Goal: Task Accomplishment & Management: Use online tool/utility

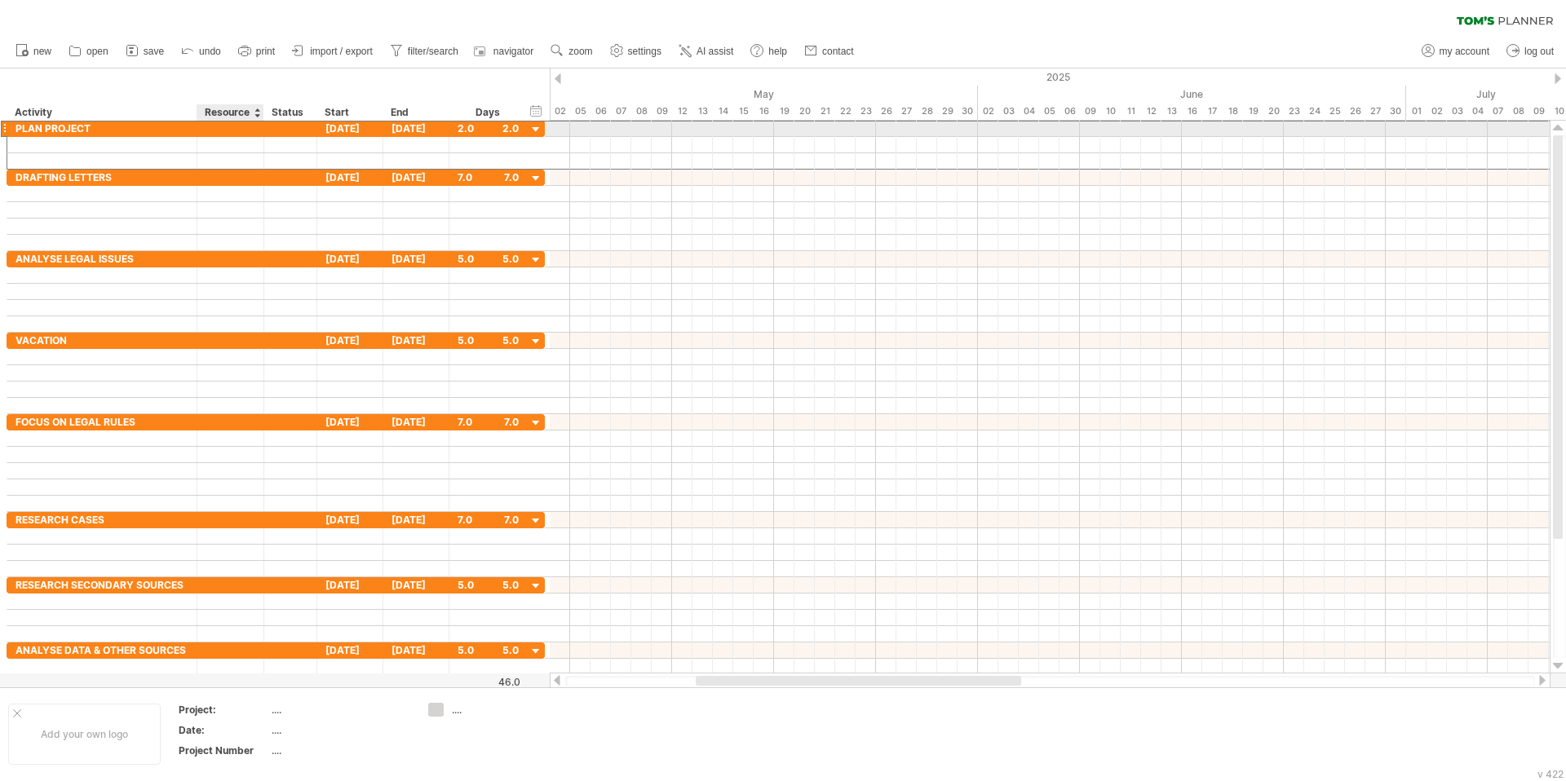
click at [246, 130] on div at bounding box center [231, 128] width 50 height 15
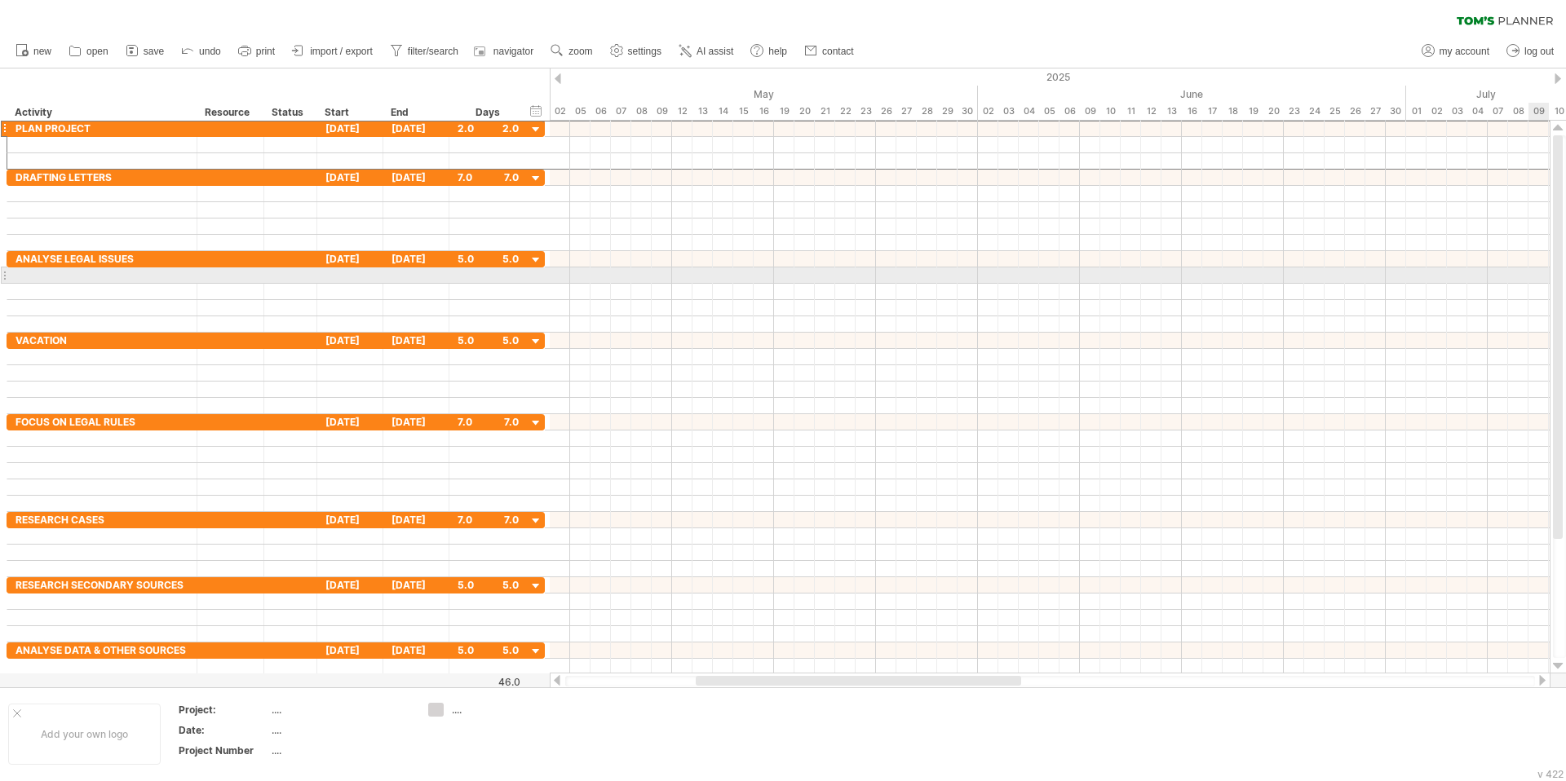
drag, startPoint x: 1559, startPoint y: 515, endPoint x: 1556, endPoint y: 277, distance: 238.2
click at [1406, 277] on div at bounding box center [1558, 337] width 10 height 404
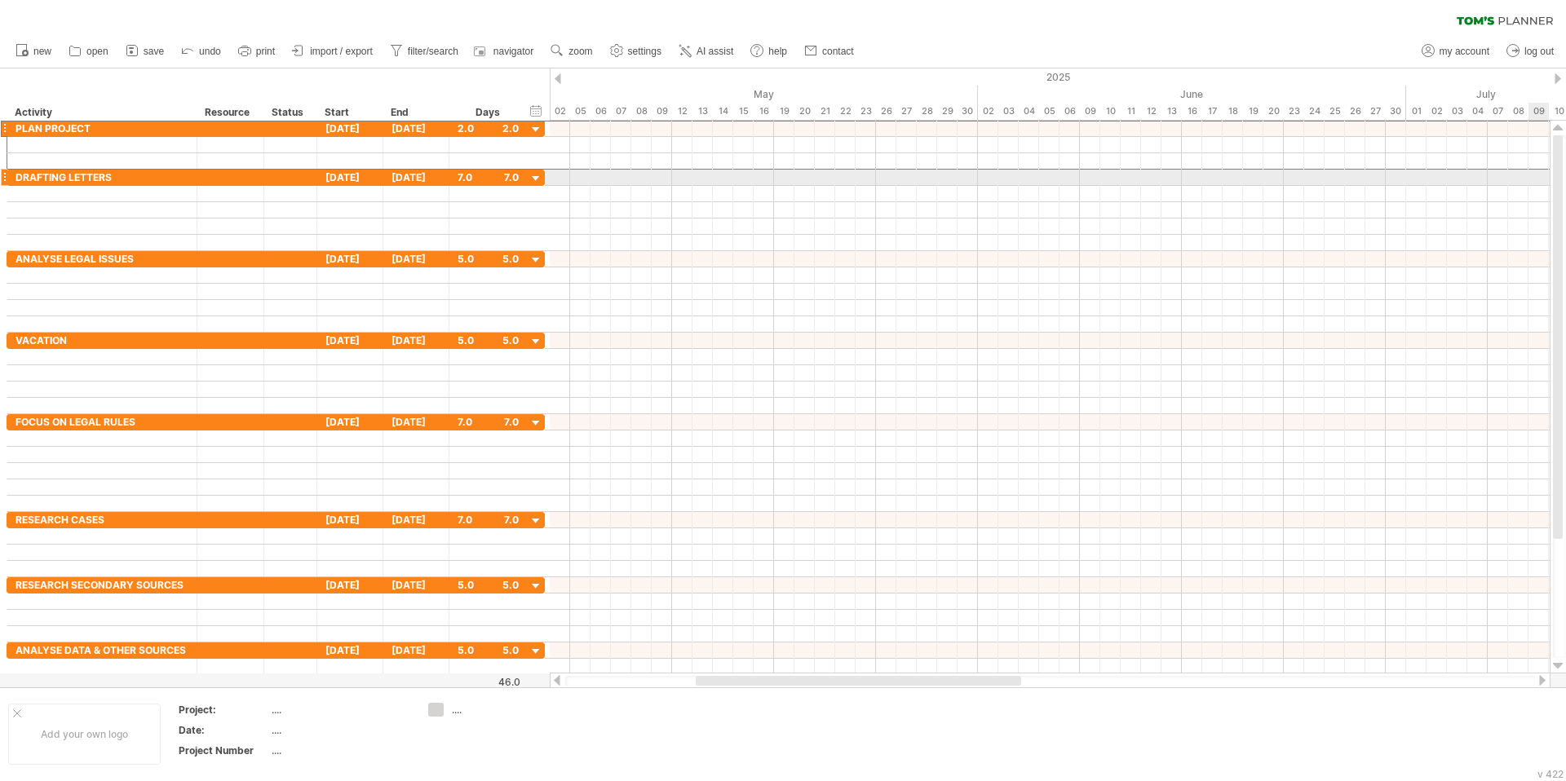
drag, startPoint x: 1562, startPoint y: 510, endPoint x: 1554, endPoint y: 172, distance: 337.8
click at [1406, 174] on div at bounding box center [1558, 337] width 10 height 404
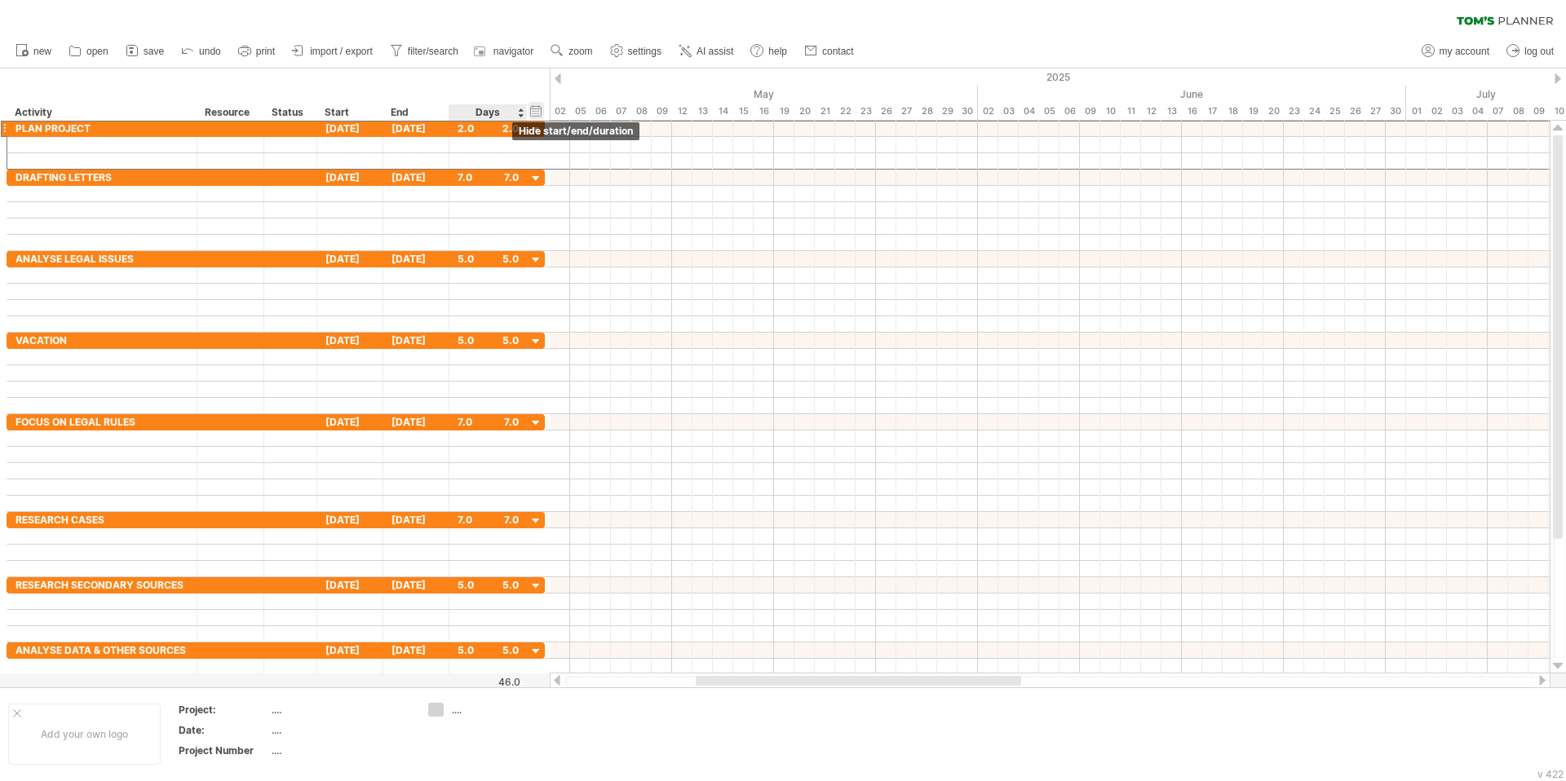
click at [533, 109] on div "hide start/end/duration show start/end/duration" at bounding box center [536, 110] width 15 height 17
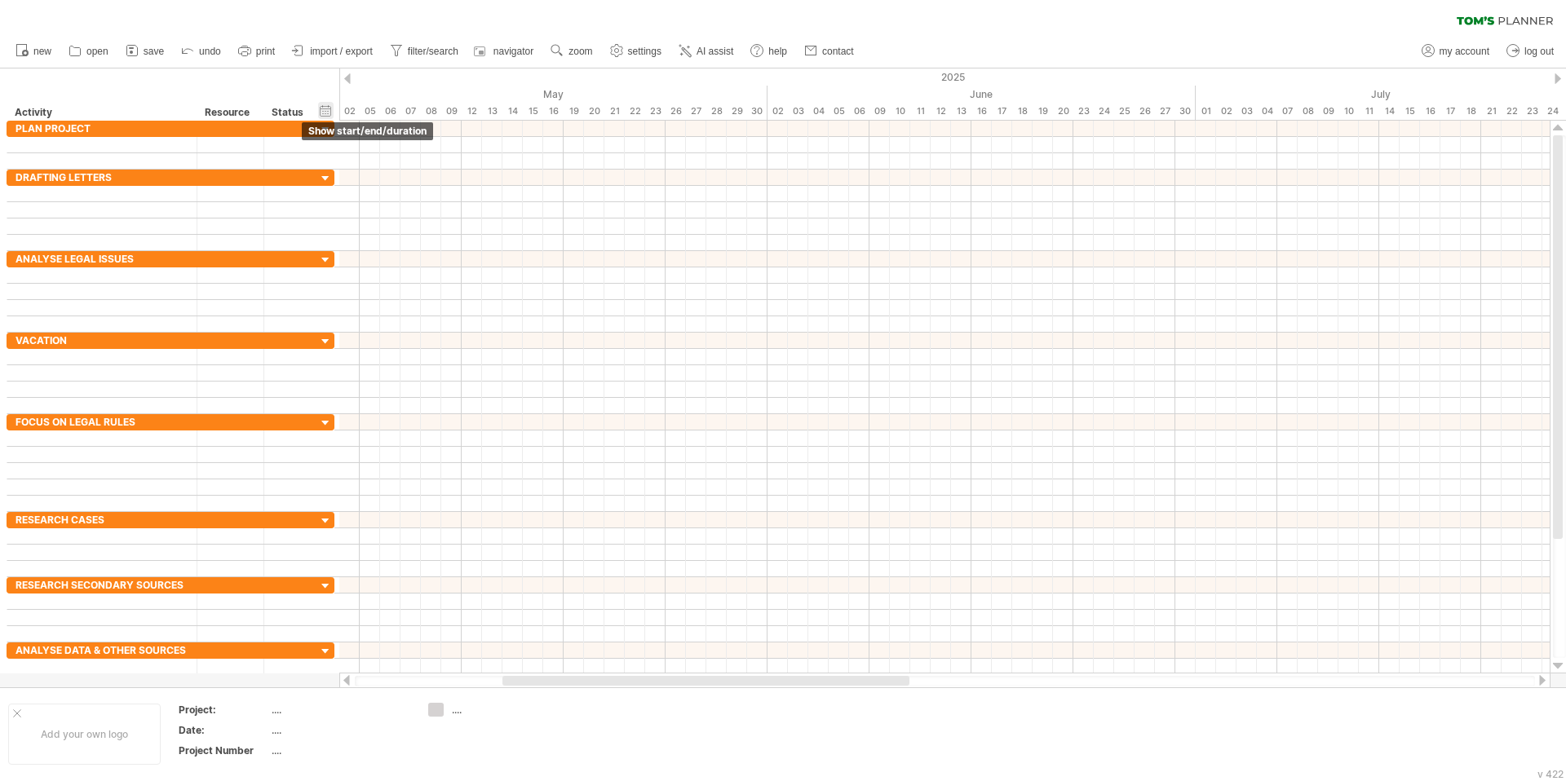
click at [321, 108] on div "hide start/end/duration show start/end/duration" at bounding box center [325, 110] width 15 height 17
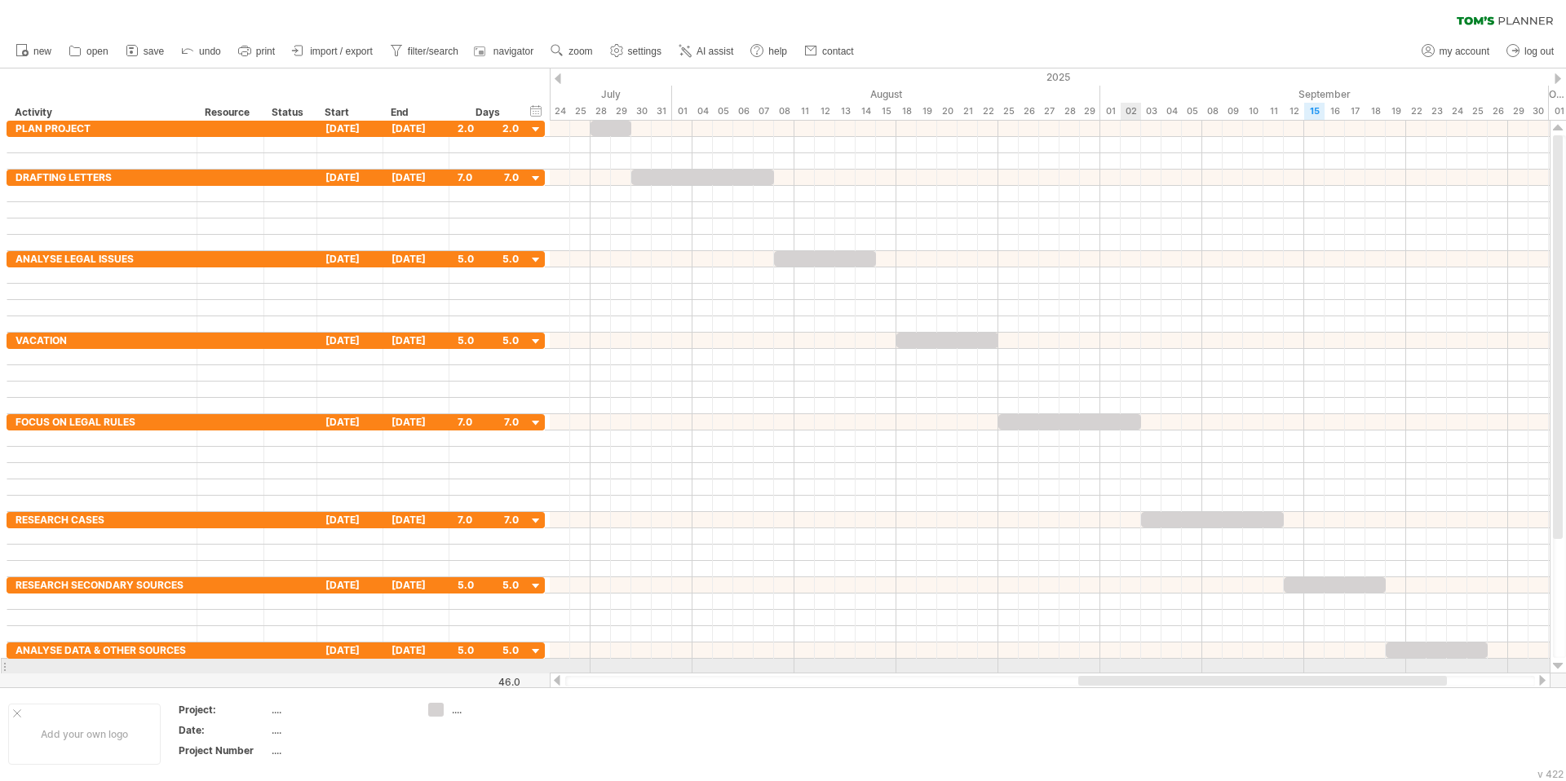
drag, startPoint x: 742, startPoint y: 678, endPoint x: 1125, endPoint y: 662, distance: 382.9
click at [1125, 614] on div "Trying to reach [DOMAIN_NAME] Connected again... 0% clear filter new" at bounding box center [783, 390] width 1566 height 781
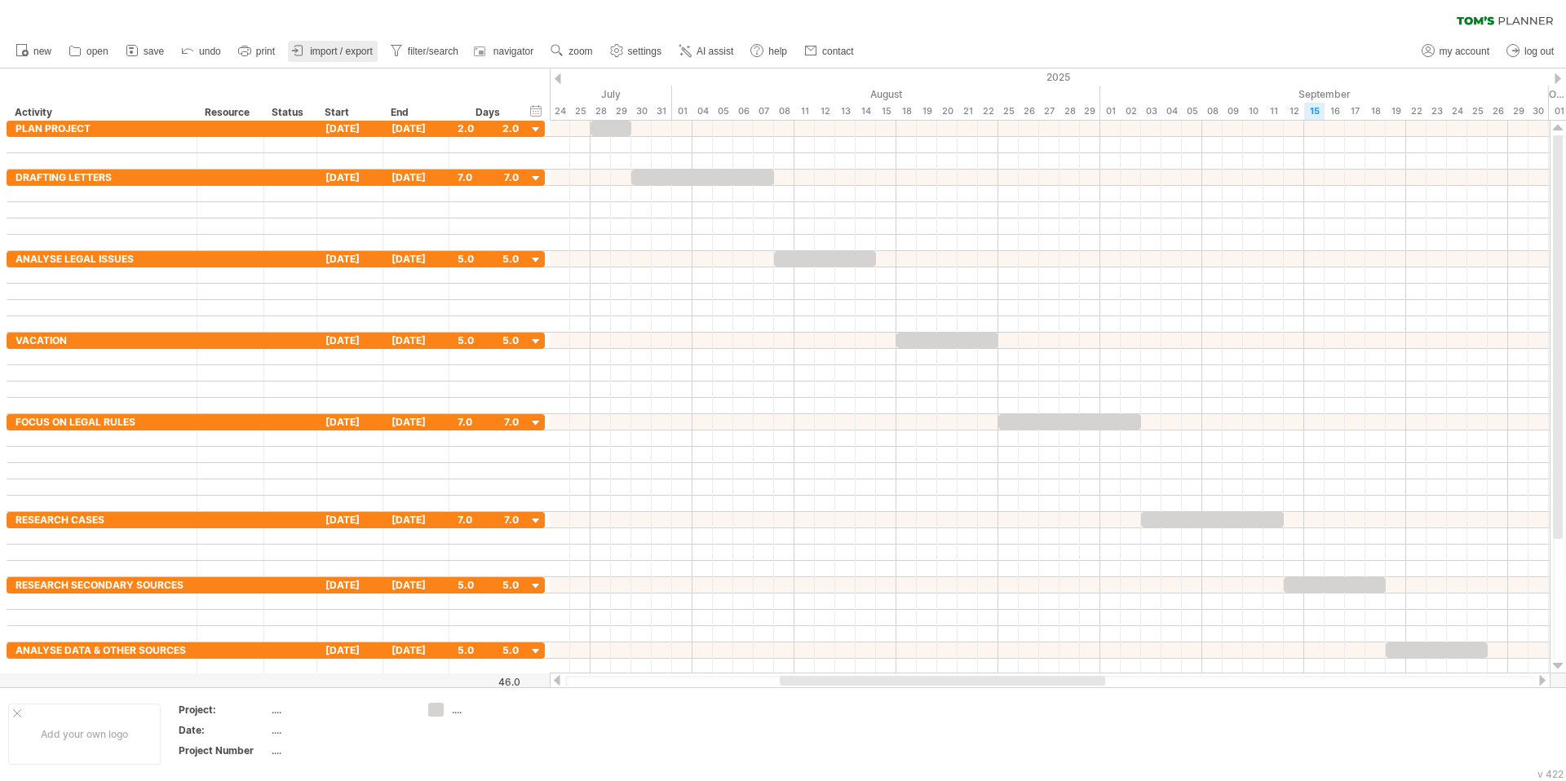
click at [366, 53] on span "import / export" at bounding box center [341, 51] width 63 height 11
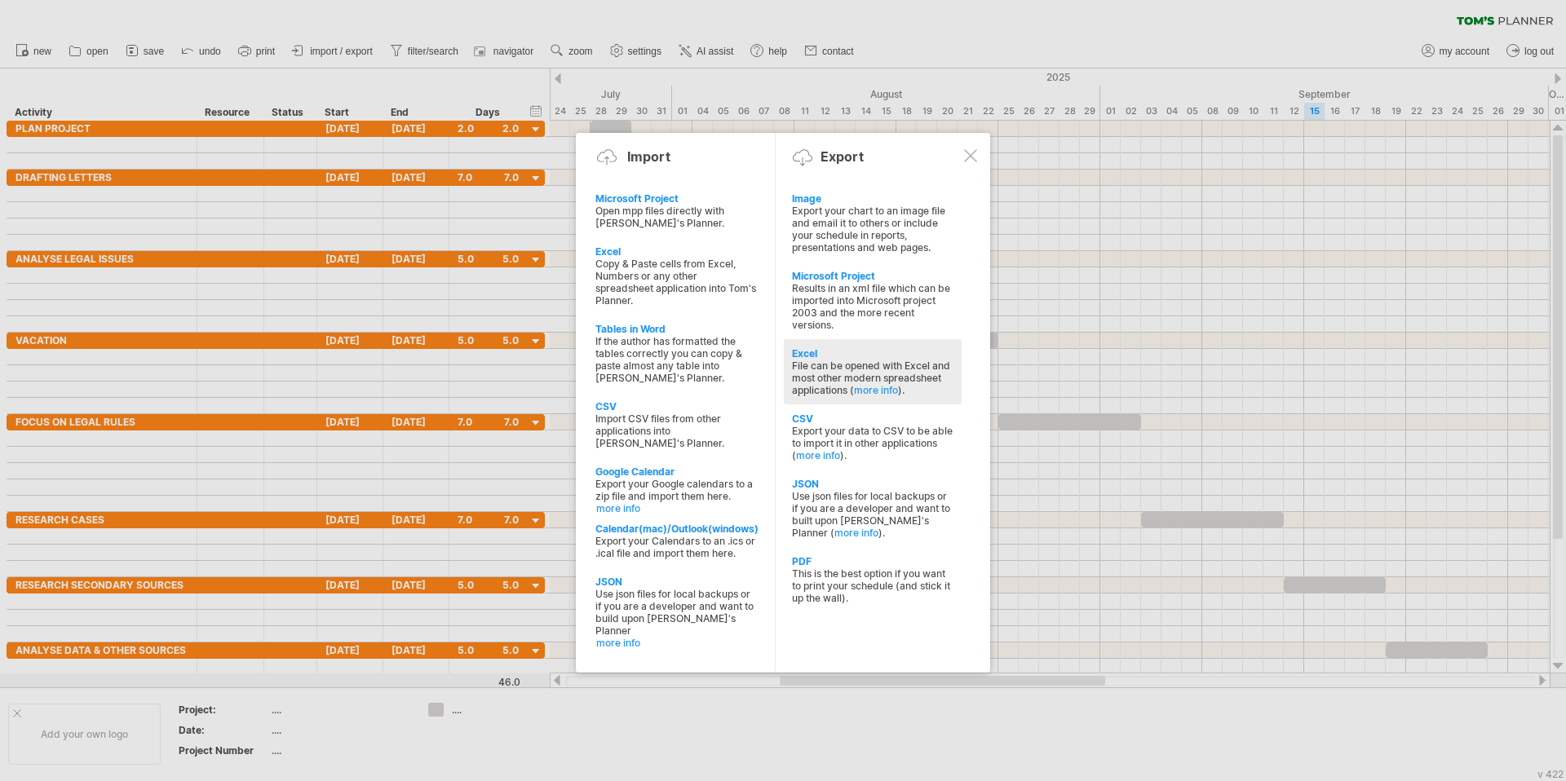
click at [914, 391] on div "File can be opened with Excel and most other modern spreadsheet applications ( …" at bounding box center [873, 378] width 162 height 37
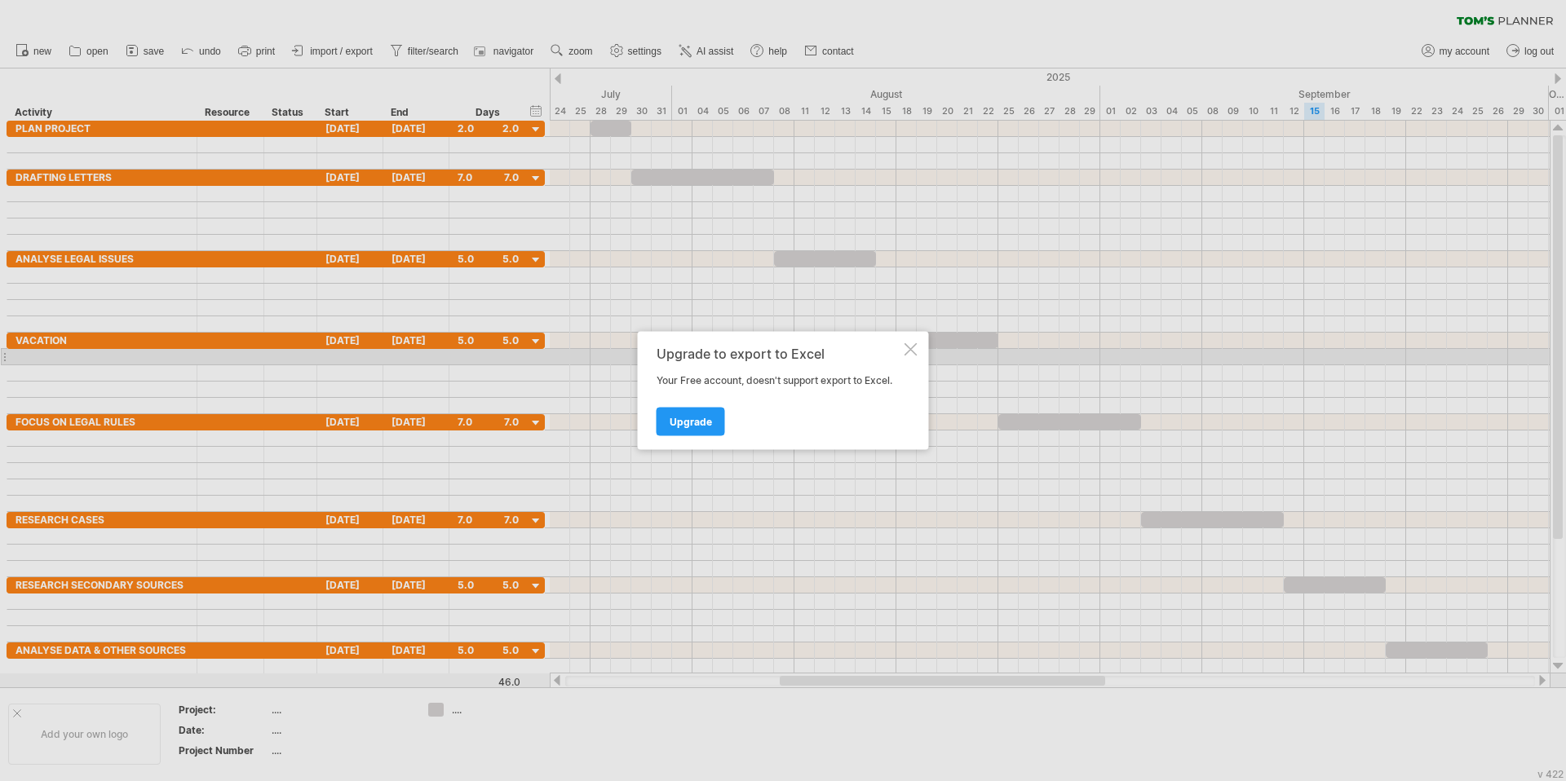
drag, startPoint x: 914, startPoint y: 353, endPoint x: 830, endPoint y: 294, distance: 103.2
click at [914, 353] on div at bounding box center [911, 349] width 13 height 13
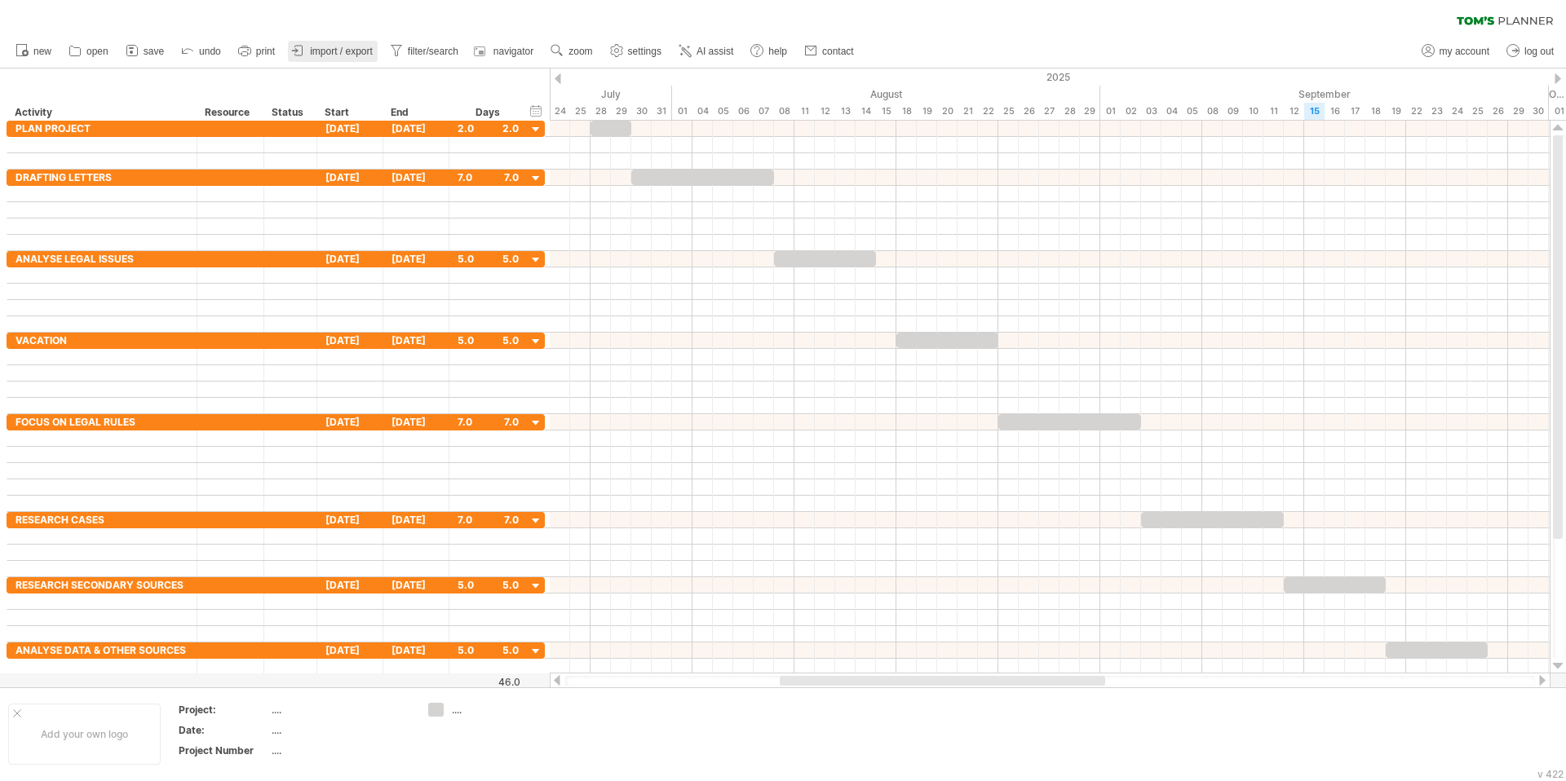
click at [343, 51] on span "import / export" at bounding box center [341, 51] width 63 height 11
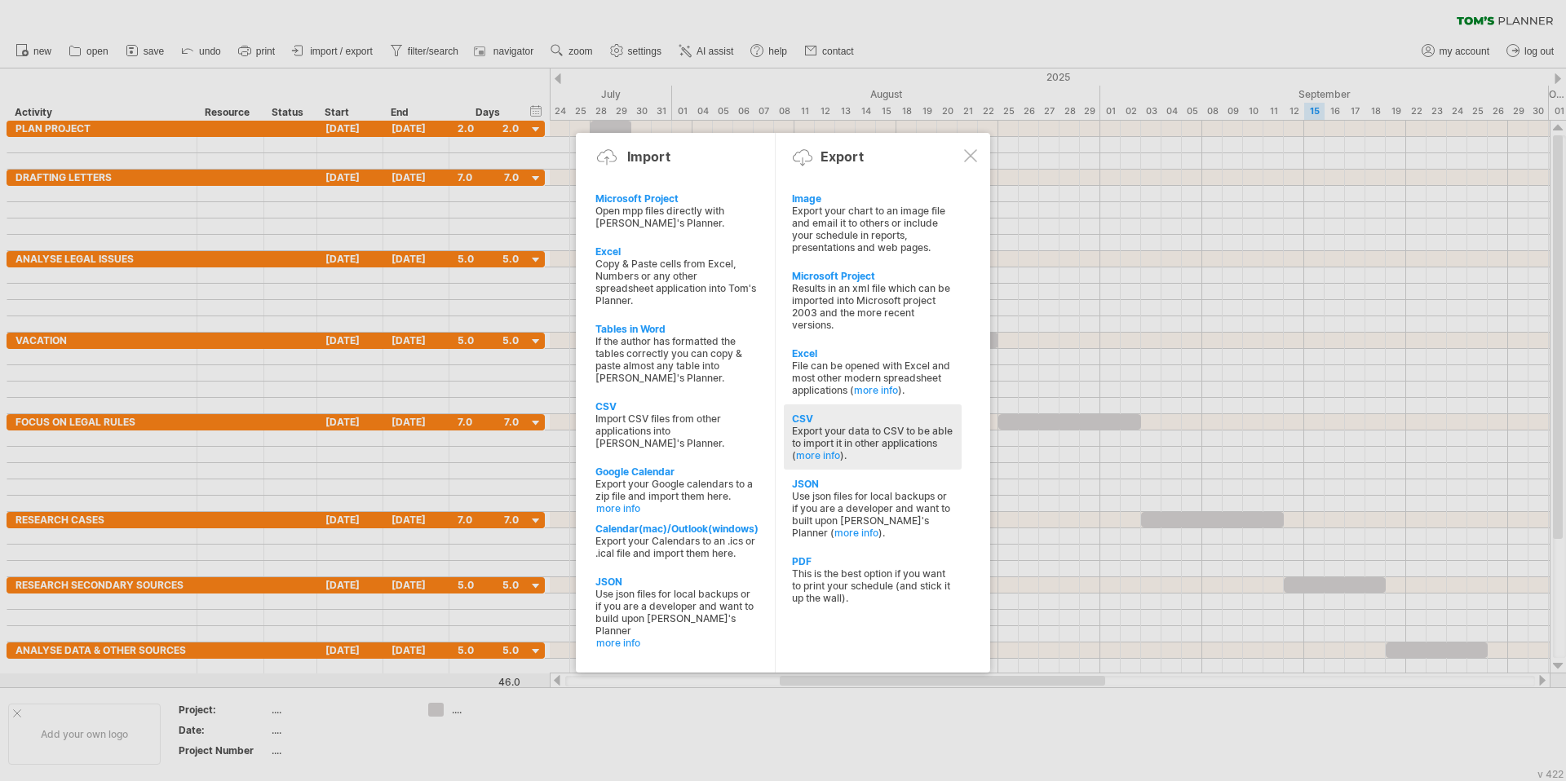
click at [830, 432] on div "Export your data to CSV to be able to import it in other applications ( more in…" at bounding box center [873, 443] width 162 height 37
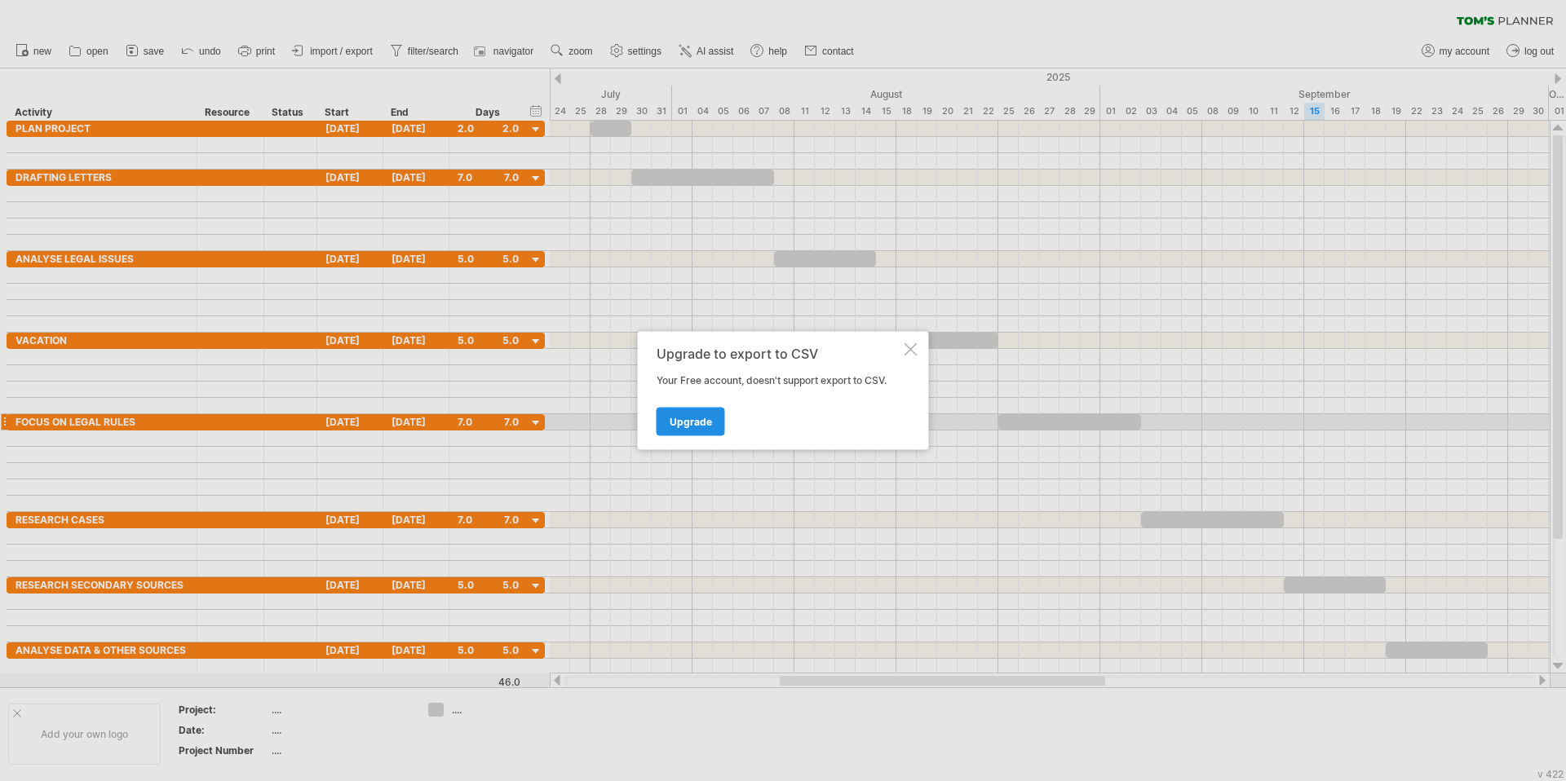
click at [678, 426] on span "Upgrade" at bounding box center [691, 422] width 42 height 12
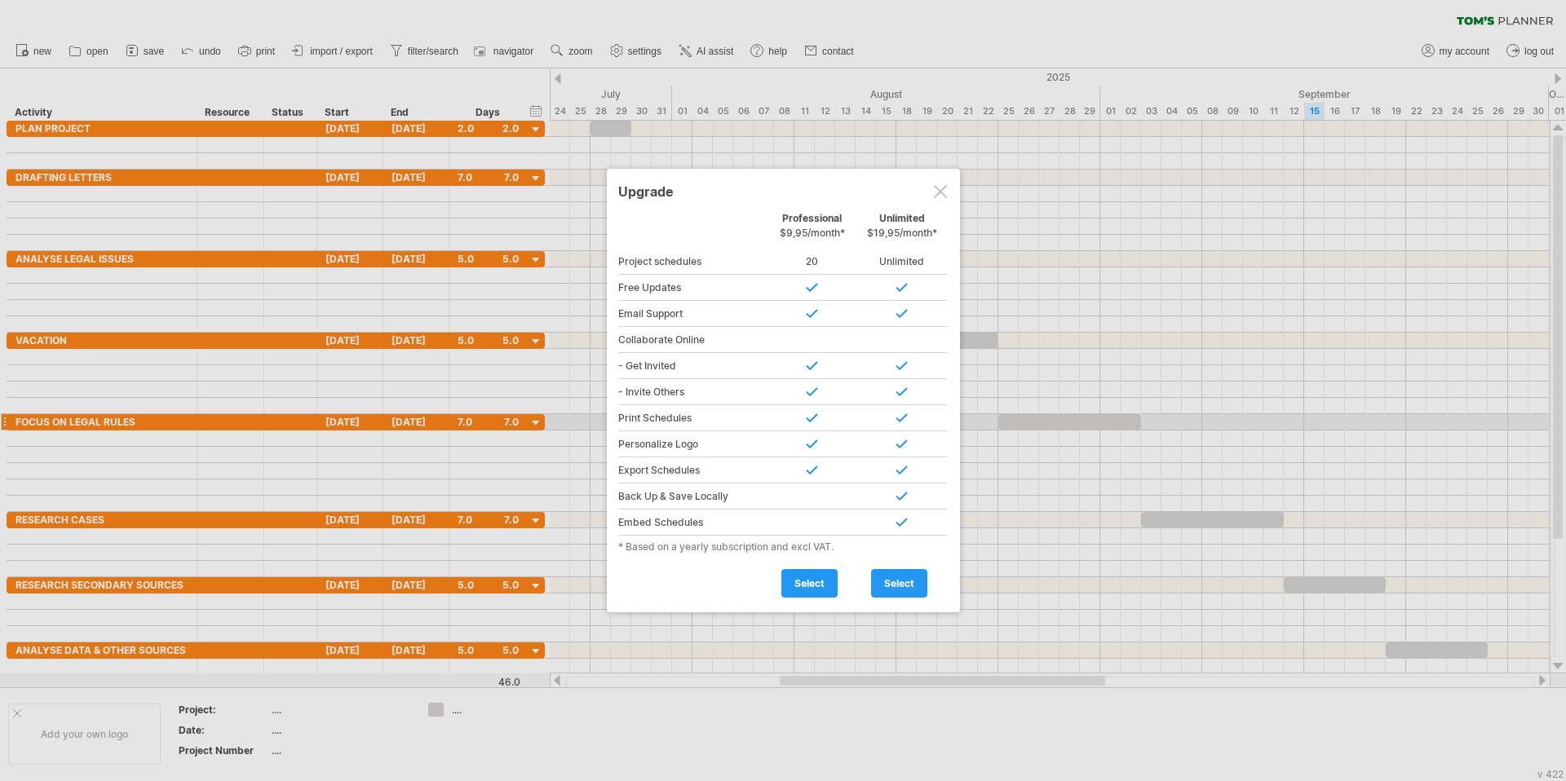
click at [936, 186] on div at bounding box center [940, 191] width 13 height 13
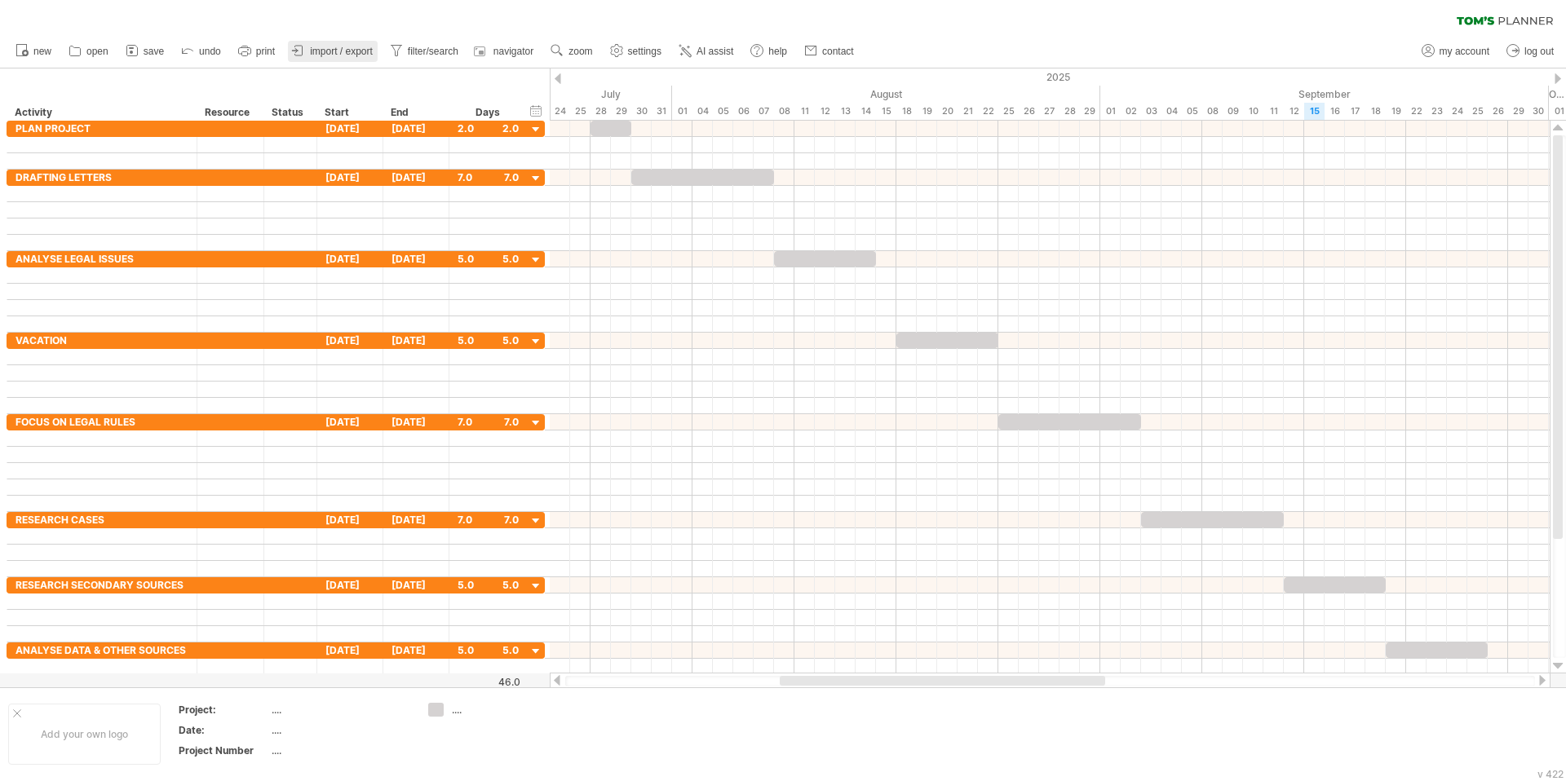
click at [323, 51] on span "import / export" at bounding box center [341, 51] width 63 height 11
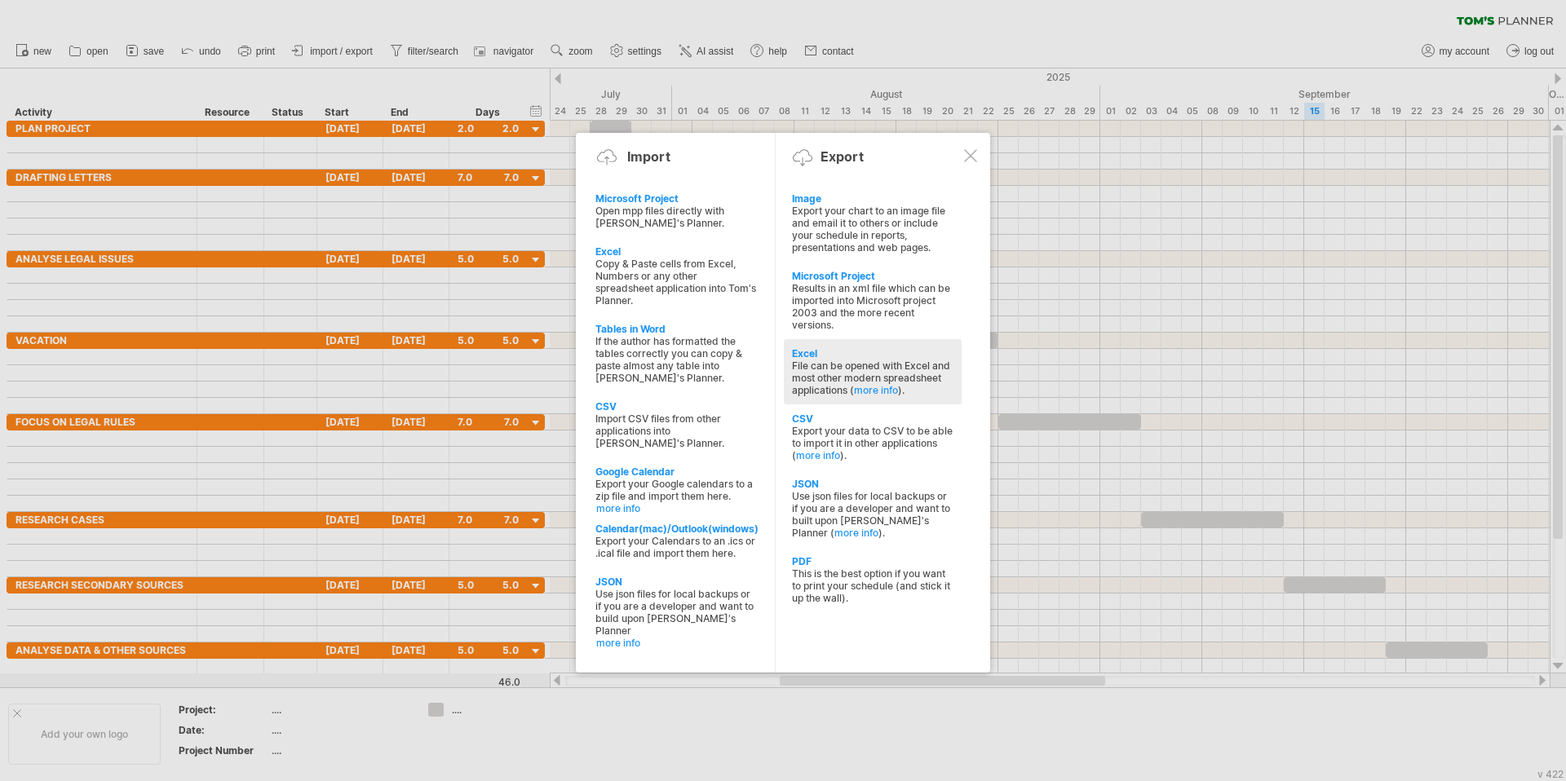
click at [853, 377] on div "File can be opened with Excel and most other modern spreadsheet applications ( …" at bounding box center [873, 378] width 162 height 37
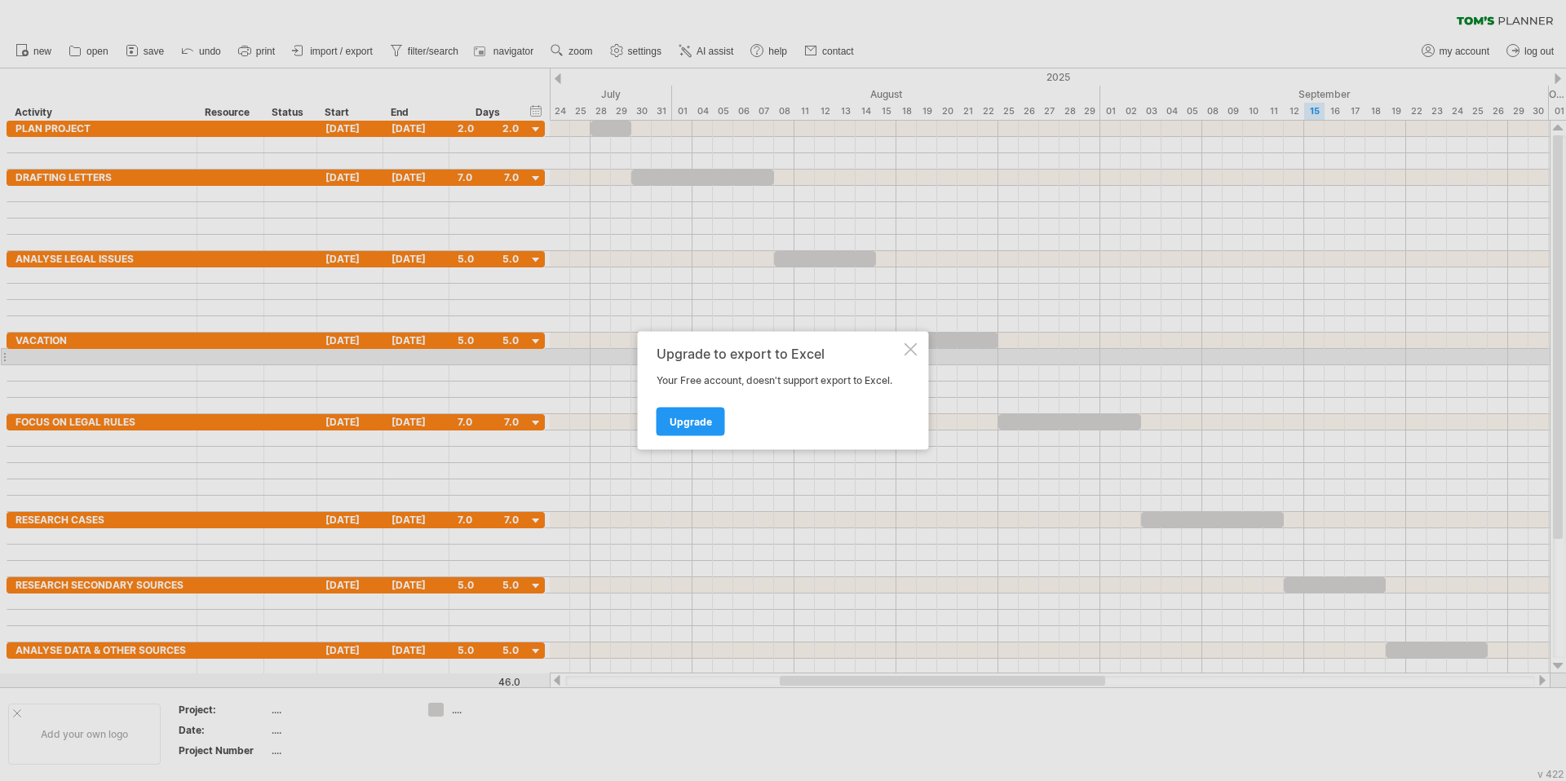
click at [914, 353] on div at bounding box center [911, 349] width 13 height 13
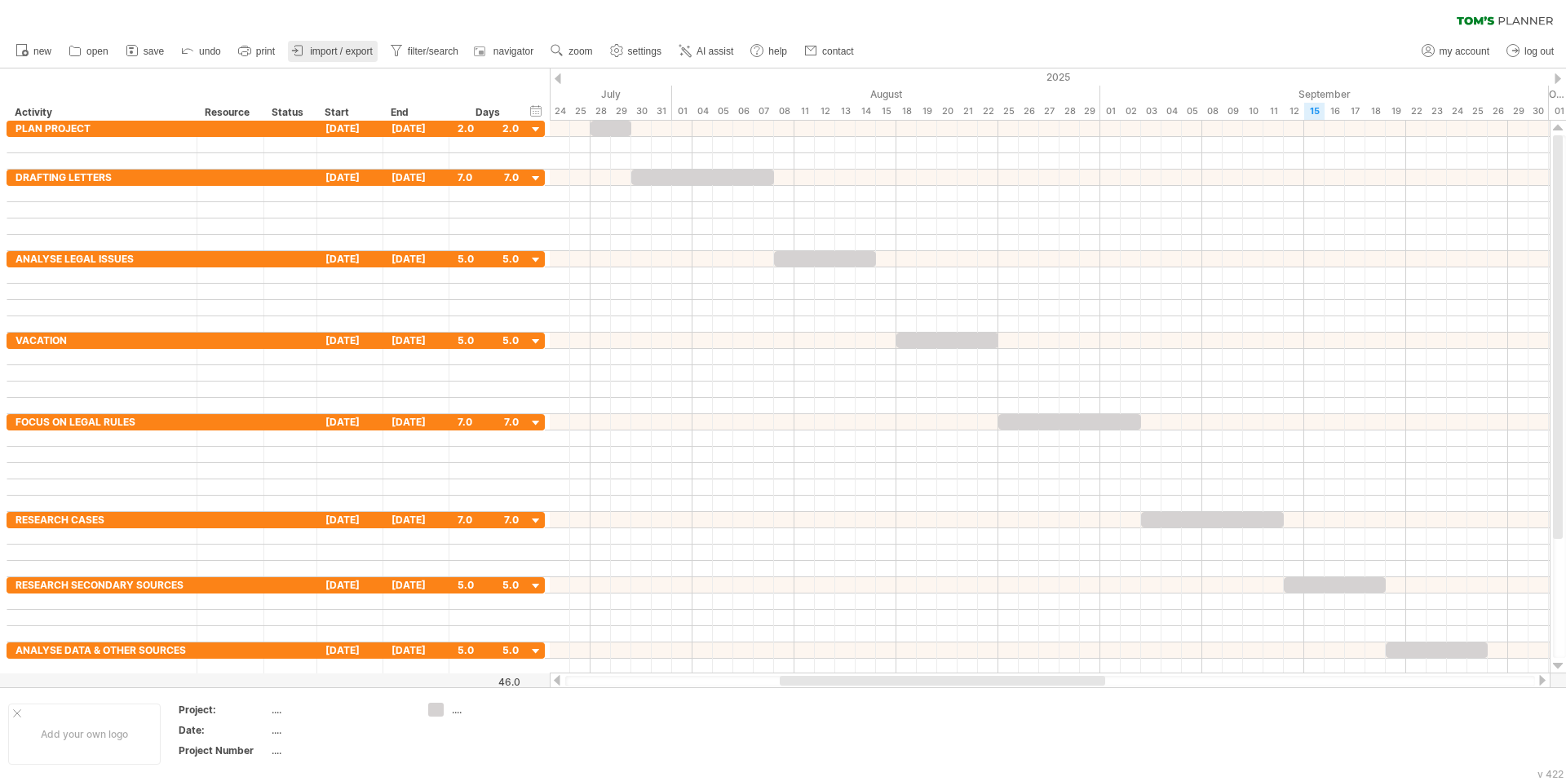
click at [355, 51] on span "import / export" at bounding box center [341, 51] width 63 height 11
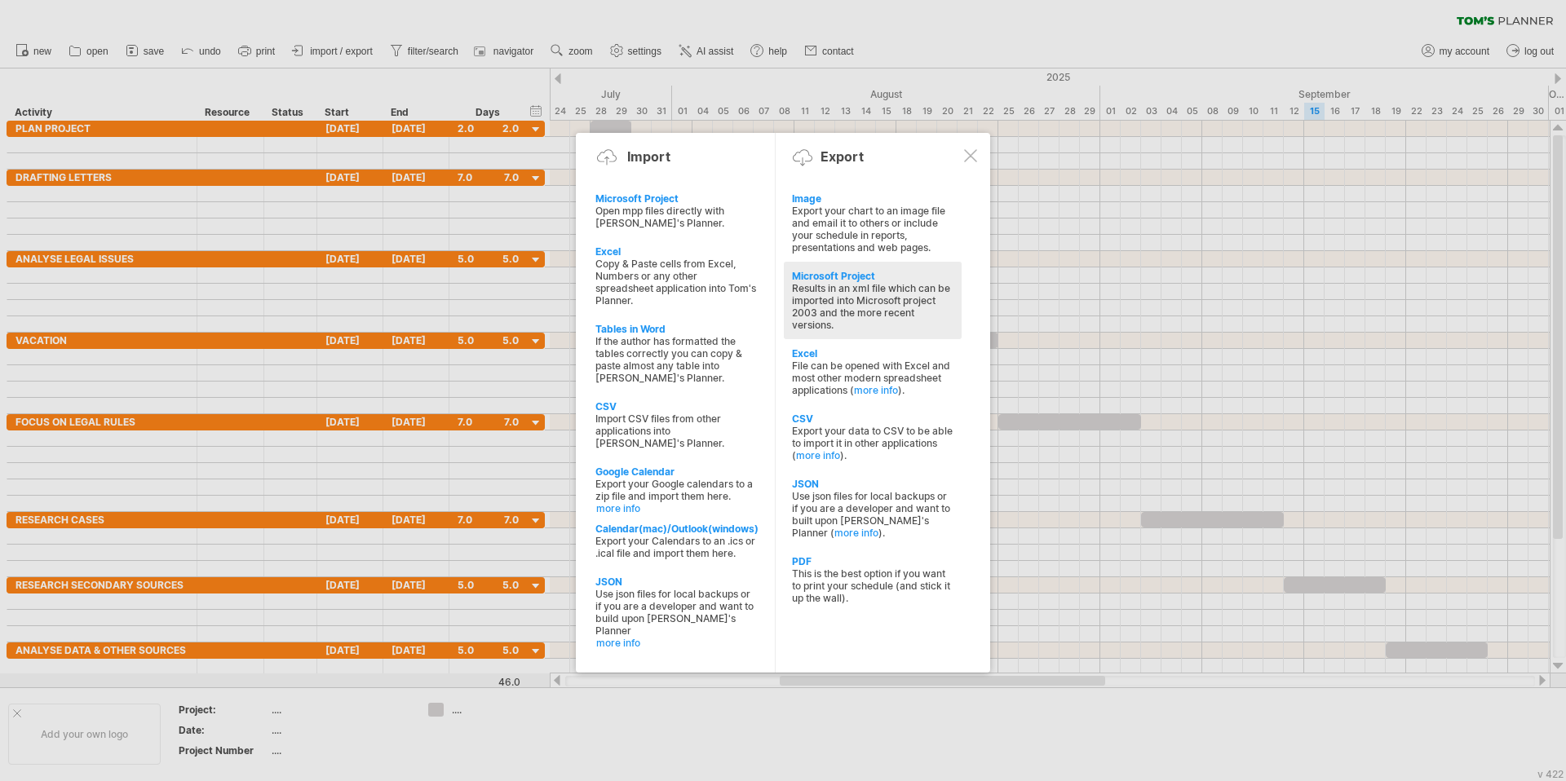
click at [887, 307] on div "Results in an xml file which can be imported into Microsoft project 2003 and th…" at bounding box center [873, 306] width 162 height 49
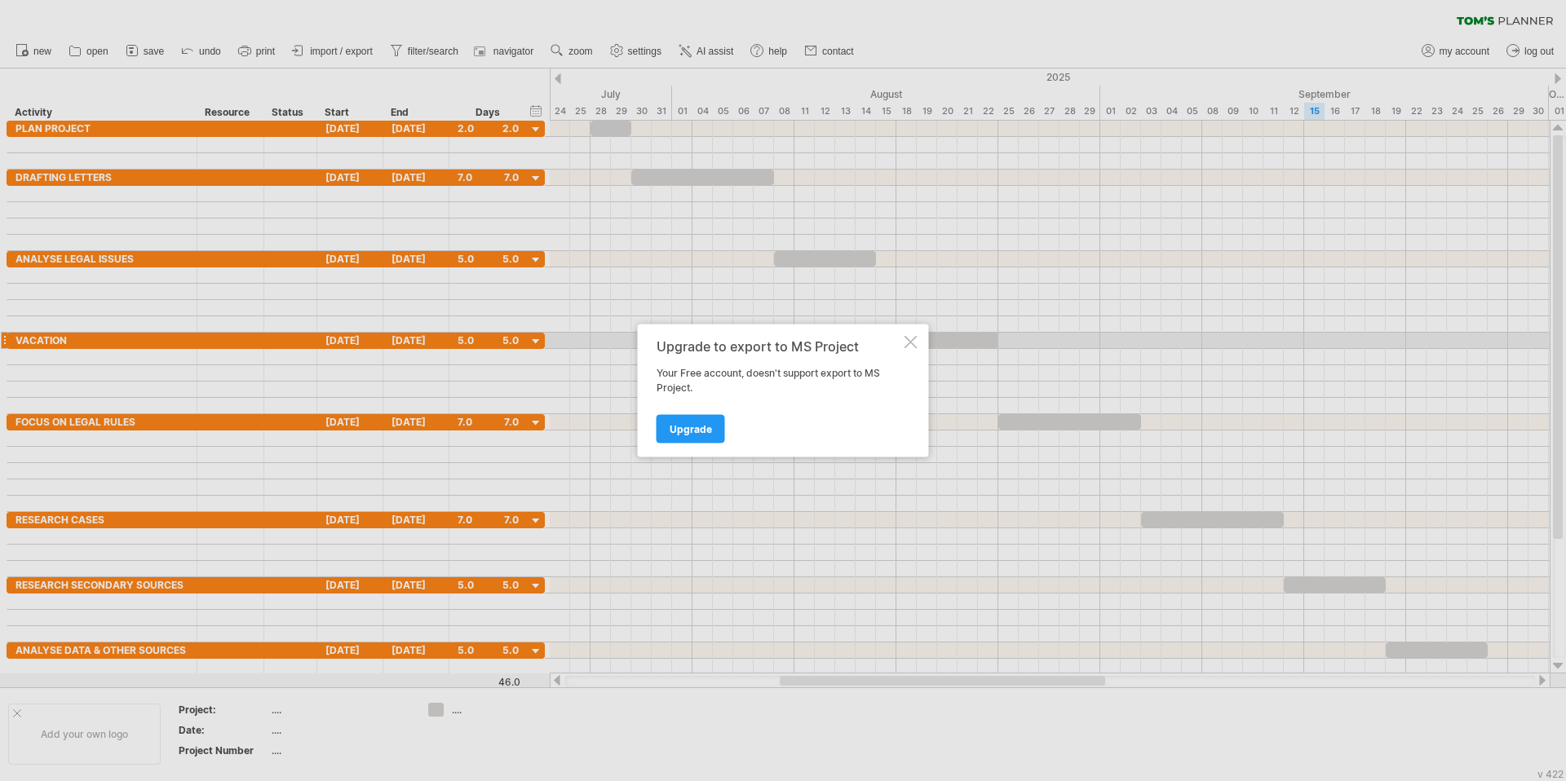
drag, startPoint x: 913, startPoint y: 344, endPoint x: 901, endPoint y: 335, distance: 14.5
click at [912, 344] on div at bounding box center [911, 342] width 13 height 13
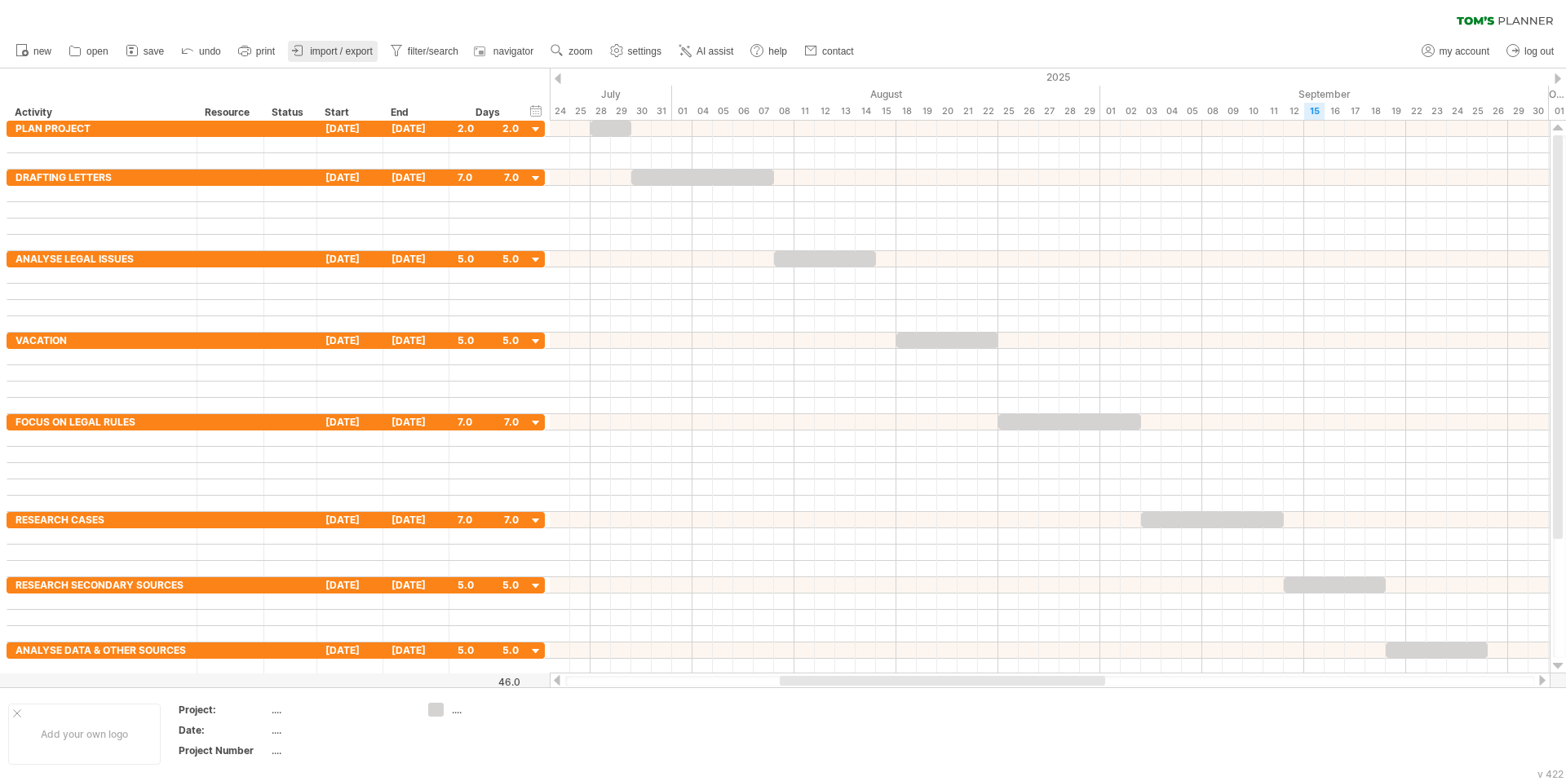
click at [339, 49] on span "import / export" at bounding box center [341, 51] width 63 height 11
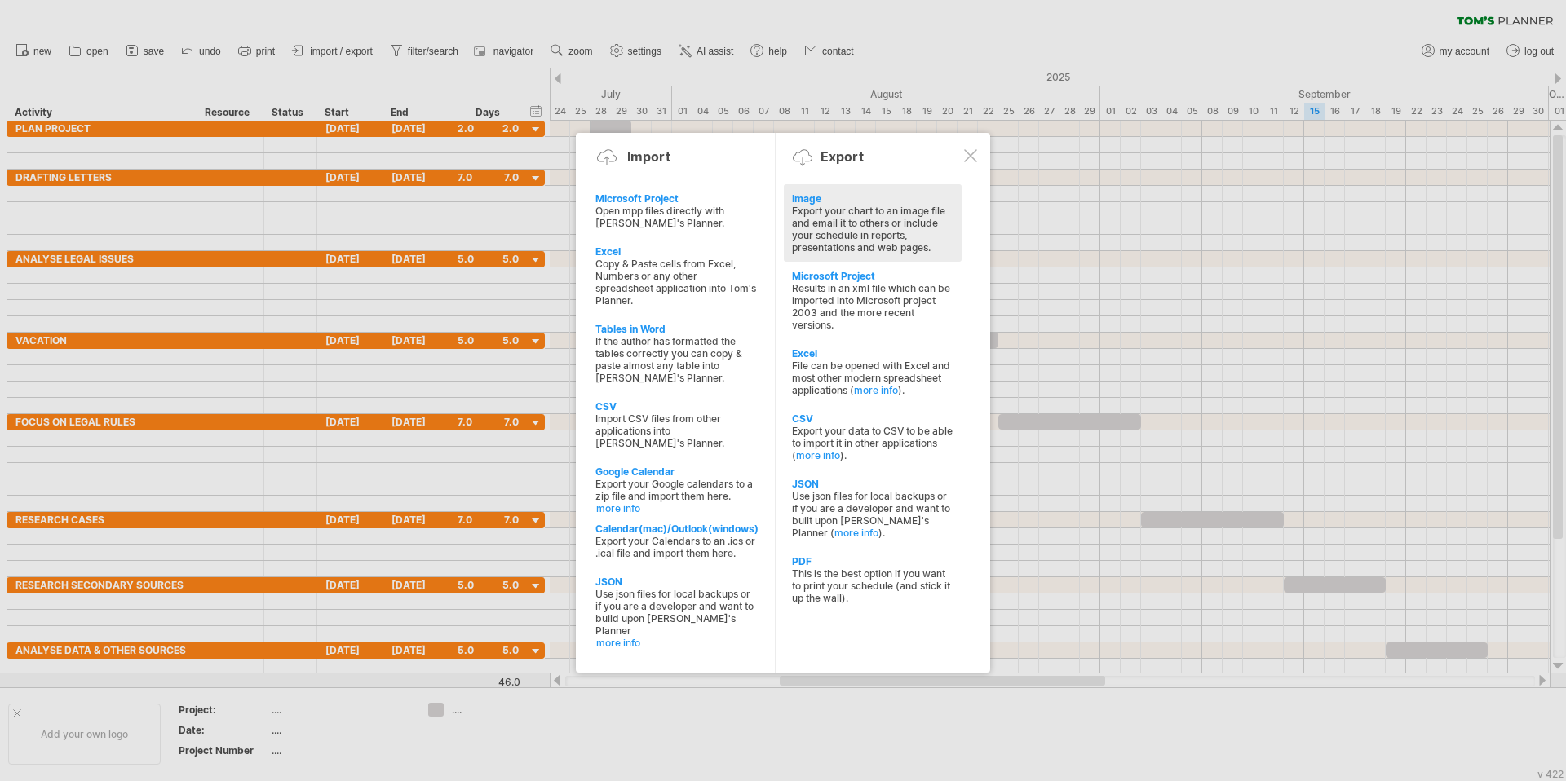
click at [846, 228] on div "Export your chart to an image file and email it to others or include your sched…" at bounding box center [873, 229] width 162 height 49
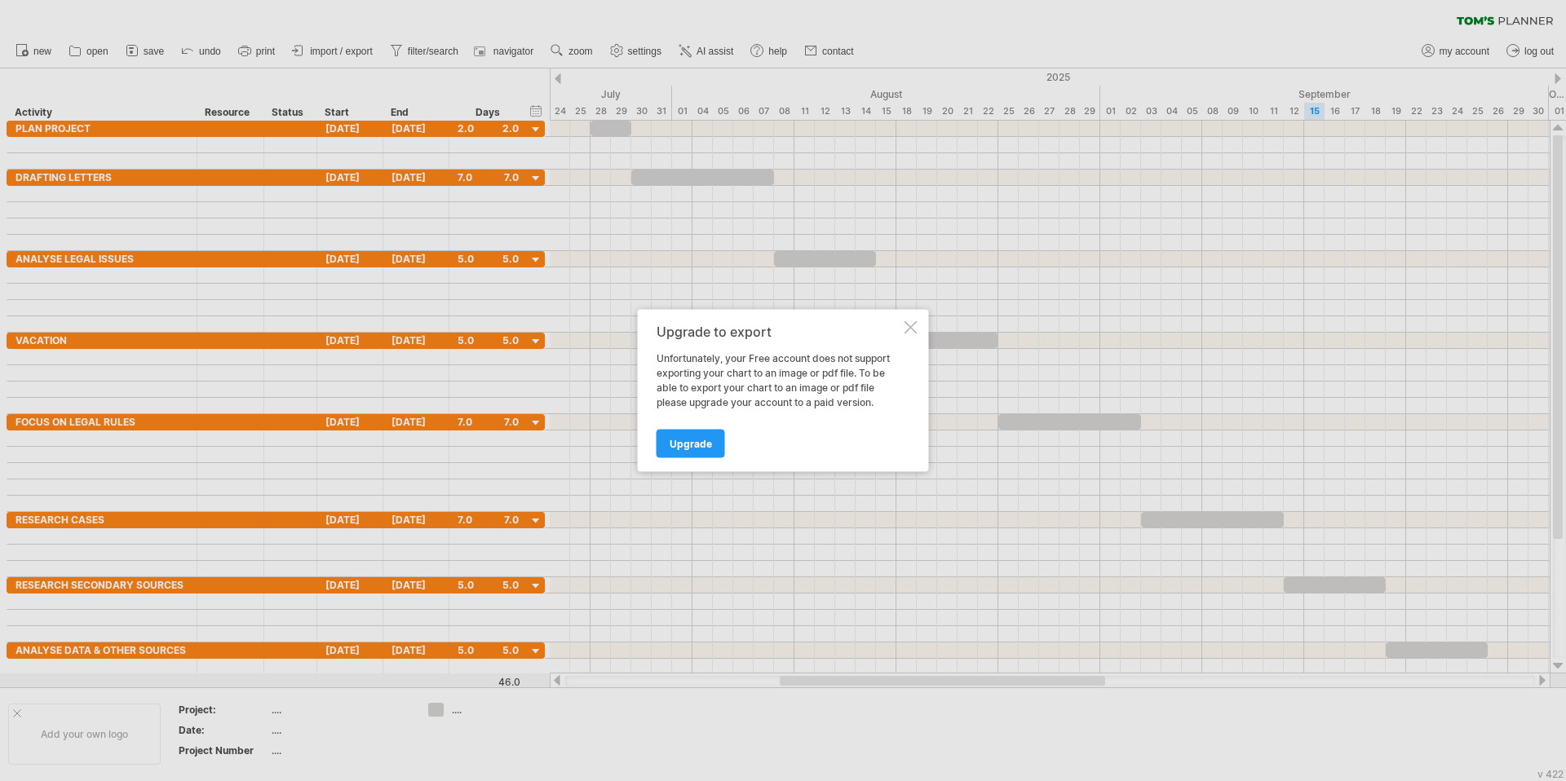
click at [911, 331] on div at bounding box center [911, 327] width 13 height 13
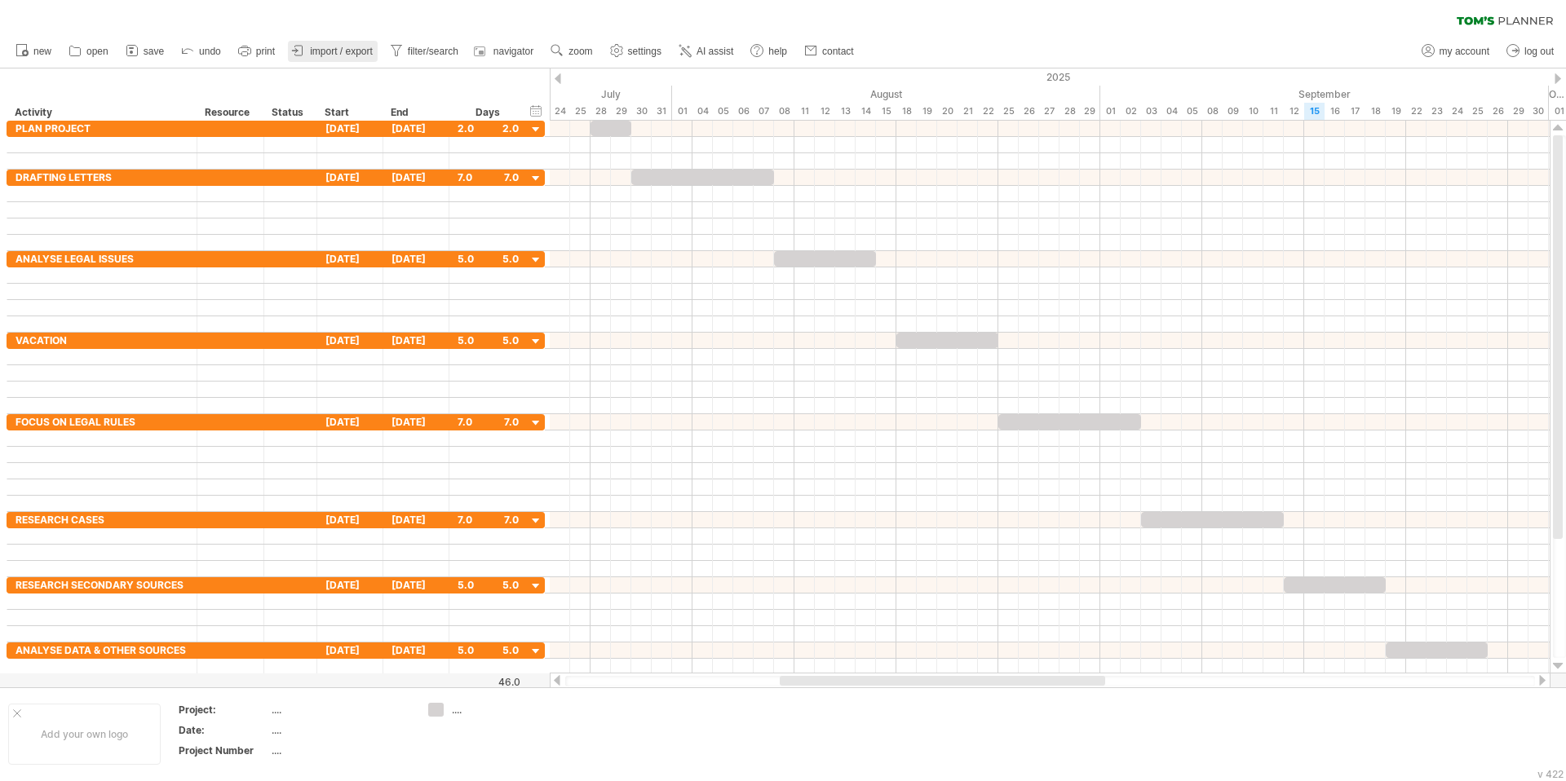
click at [325, 58] on link "import / export" at bounding box center [333, 51] width 90 height 21
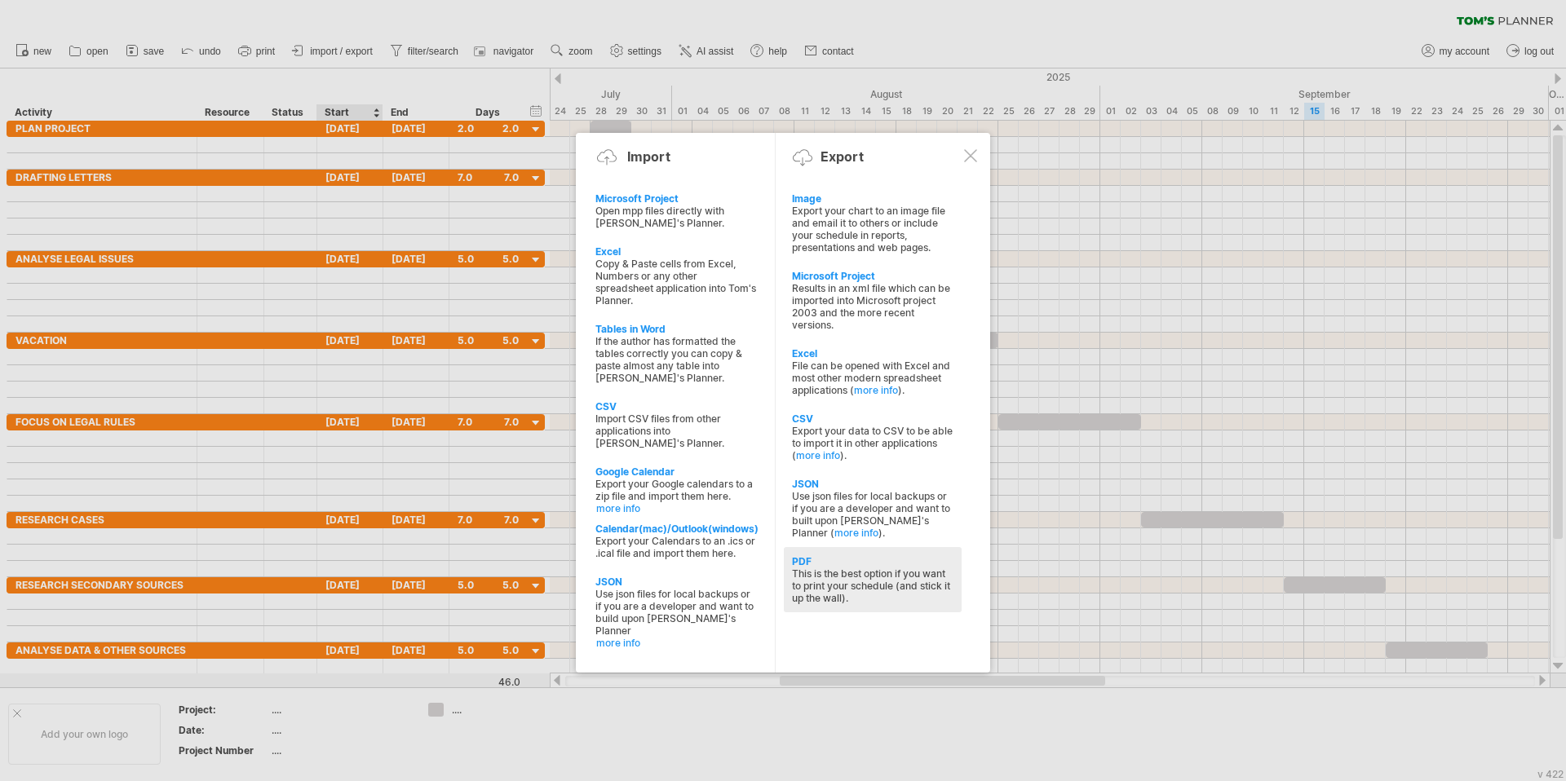
click at [870, 579] on div "This is the best option if you want to print your schedule (and stick it up the…" at bounding box center [873, 586] width 162 height 37
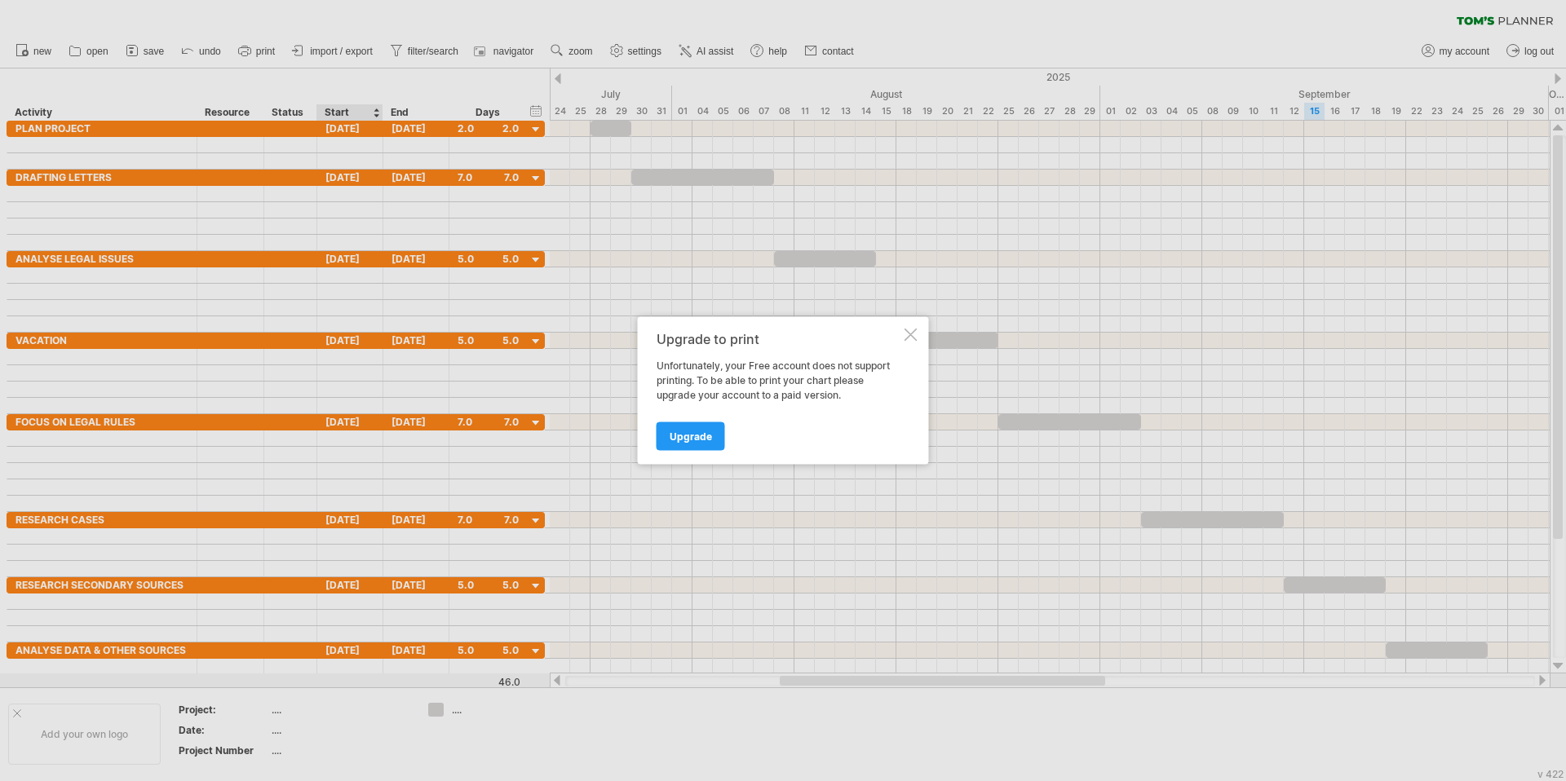
click at [909, 332] on div at bounding box center [911, 335] width 13 height 13
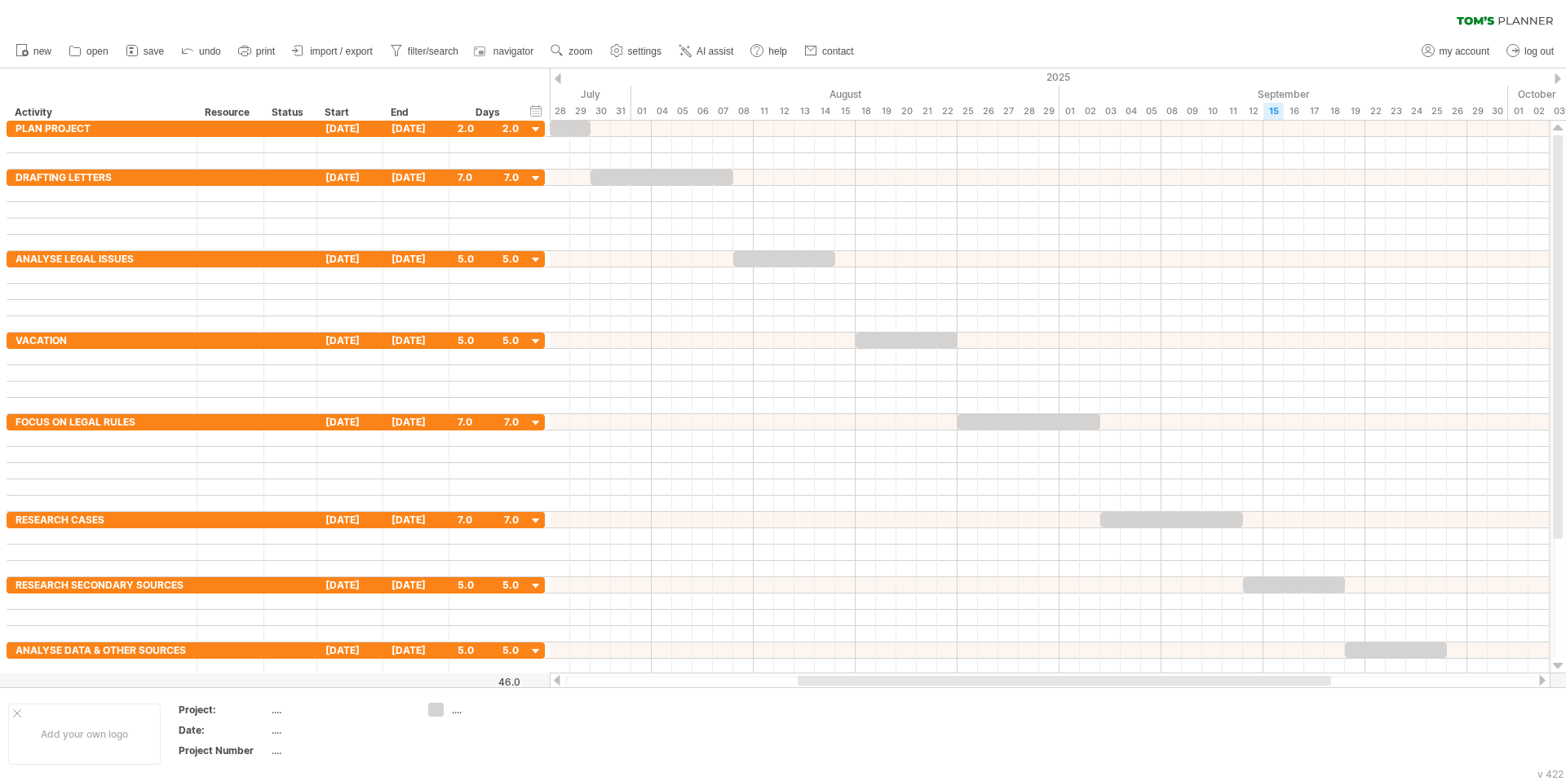
drag, startPoint x: 798, startPoint y: 683, endPoint x: 816, endPoint y: 676, distance: 19.1
click at [816, 614] on div at bounding box center [1064, 681] width 533 height 10
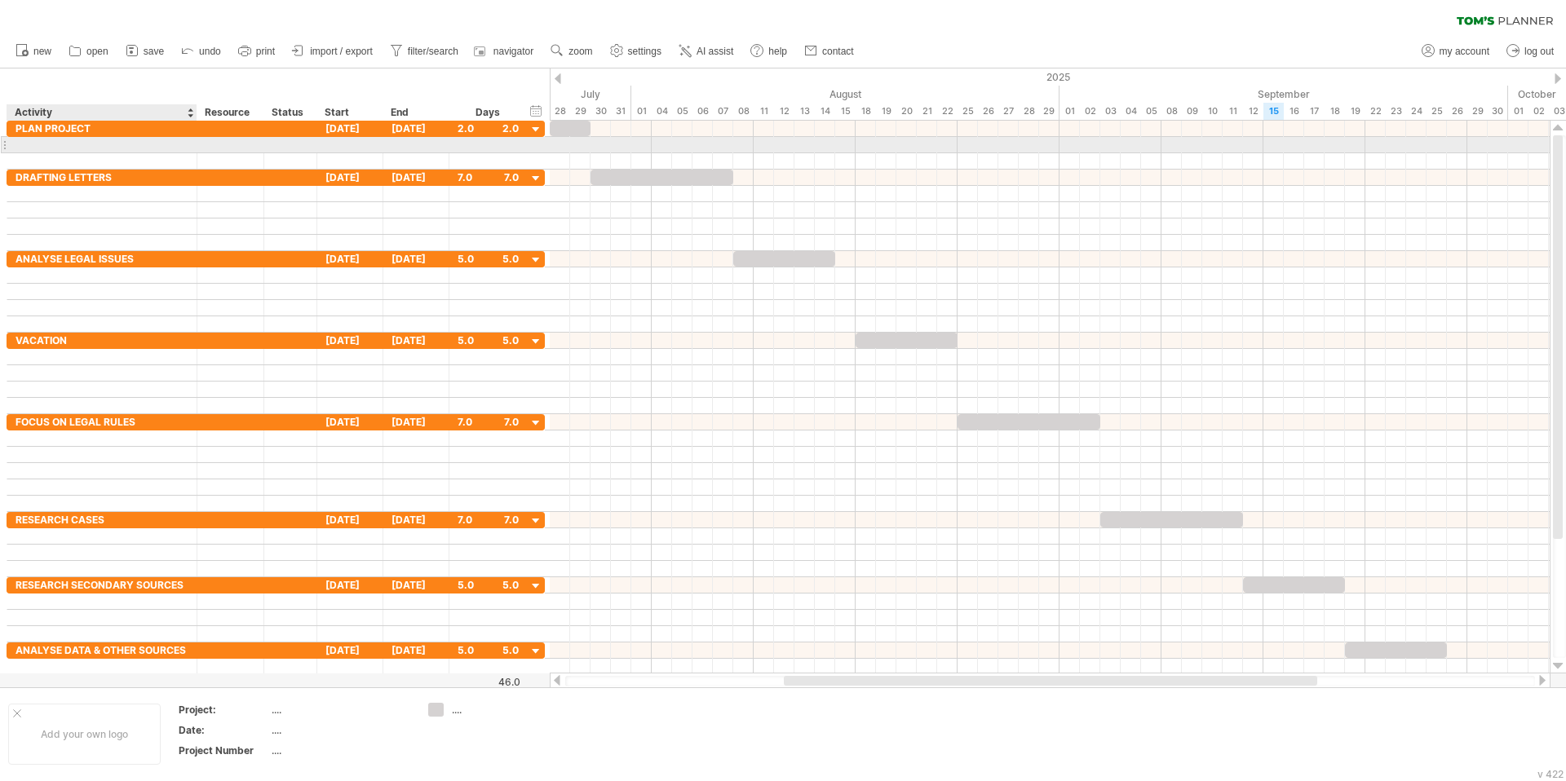
click at [89, 142] on div at bounding box center [101, 144] width 173 height 15
click at [29, 143] on input "**********" at bounding box center [101, 144] width 173 height 15
type input "**********"
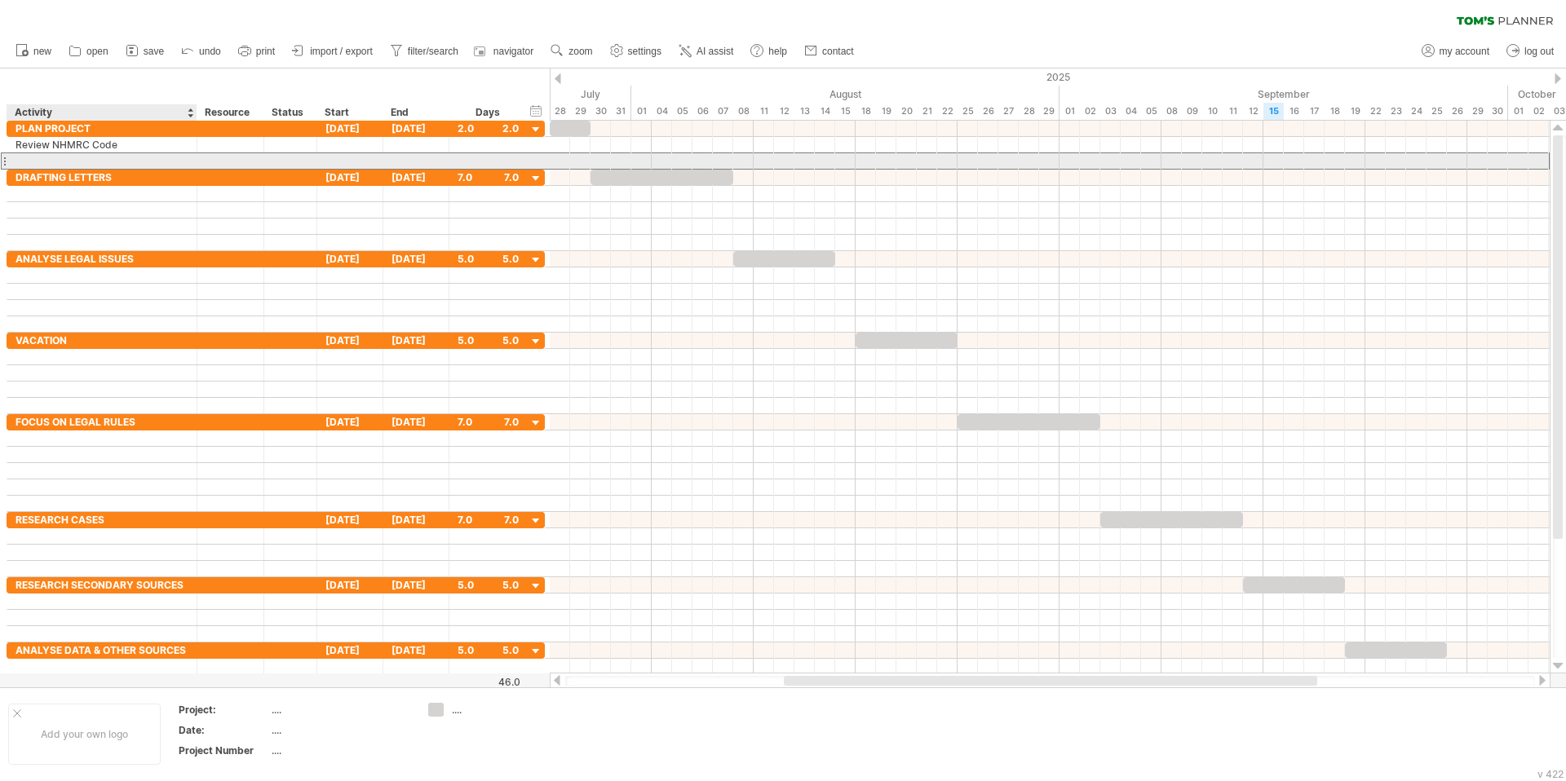
click at [88, 155] on div at bounding box center [101, 160] width 173 height 15
type input "**********"
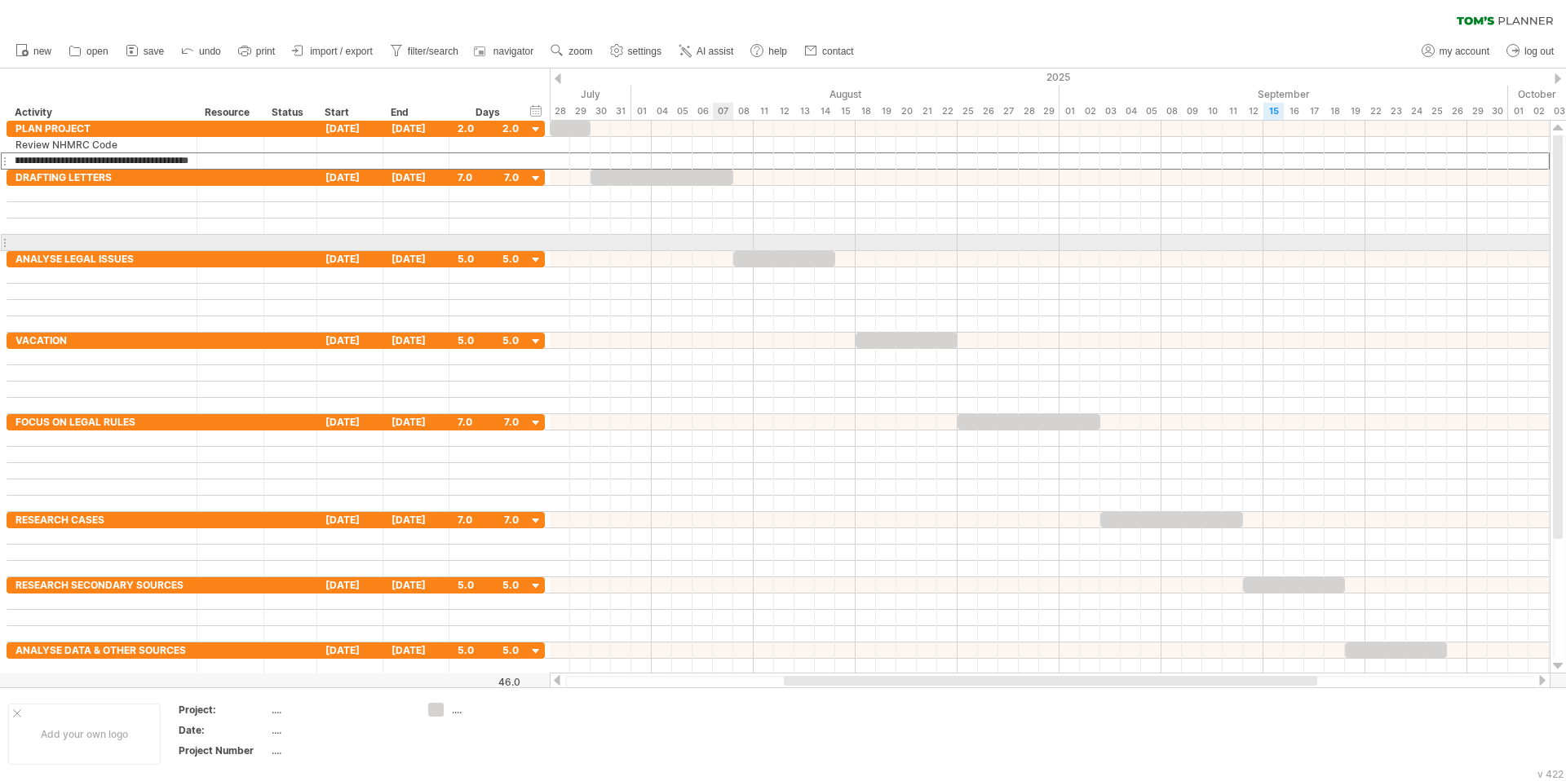
click at [714, 237] on div at bounding box center [1050, 243] width 1000 height 16
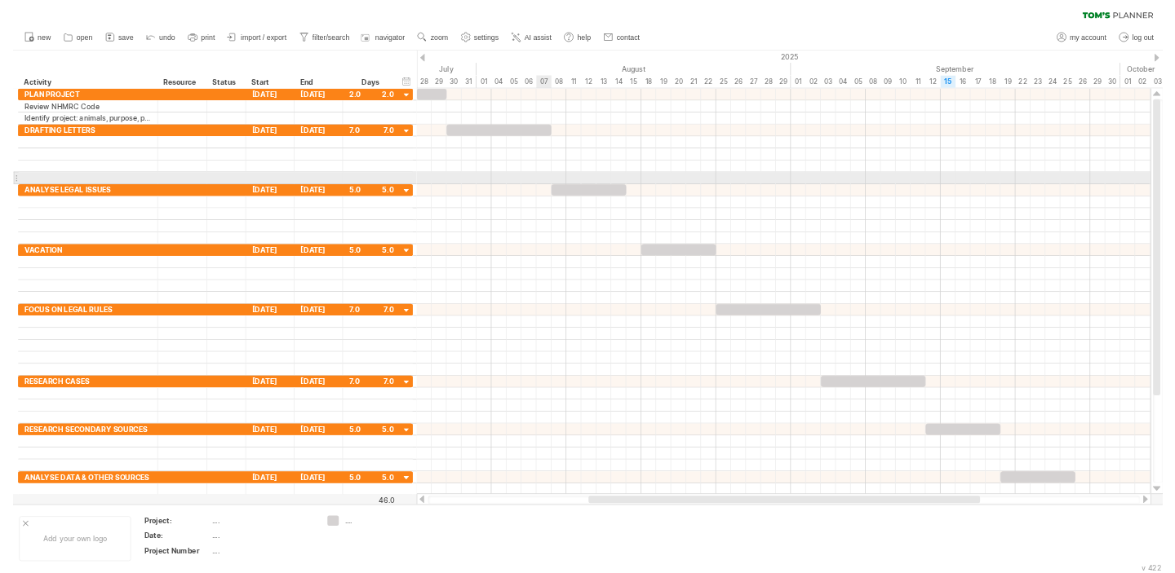
scroll to position [0, 0]
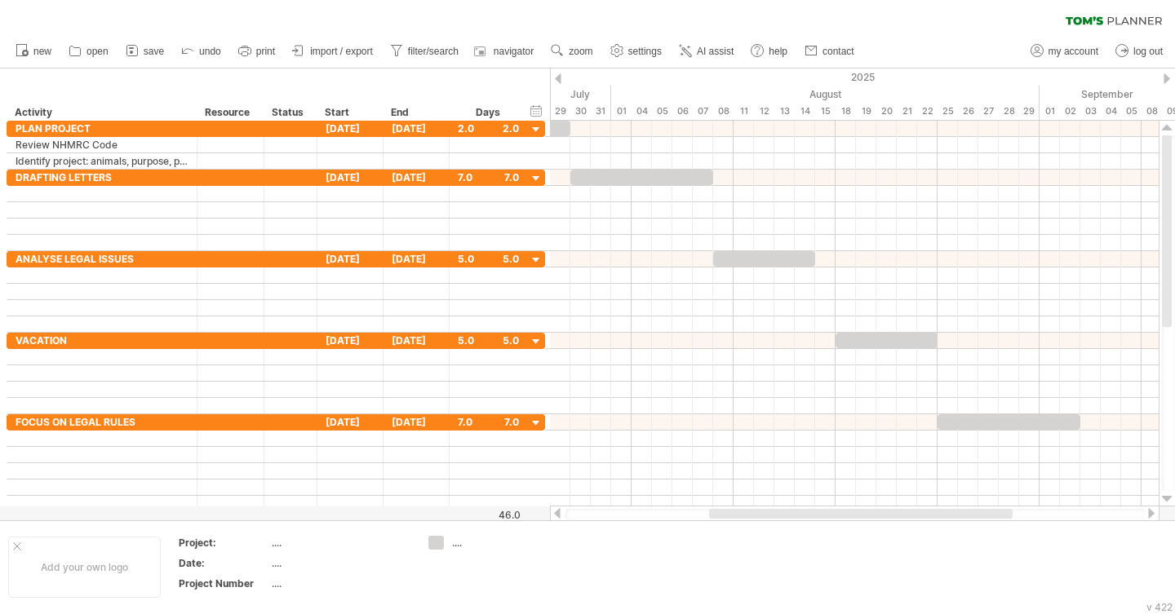
drag, startPoint x: 1001, startPoint y: 513, endPoint x: 1028, endPoint y: 515, distance: 27.0
click at [1012, 515] on div at bounding box center [860, 514] width 303 height 10
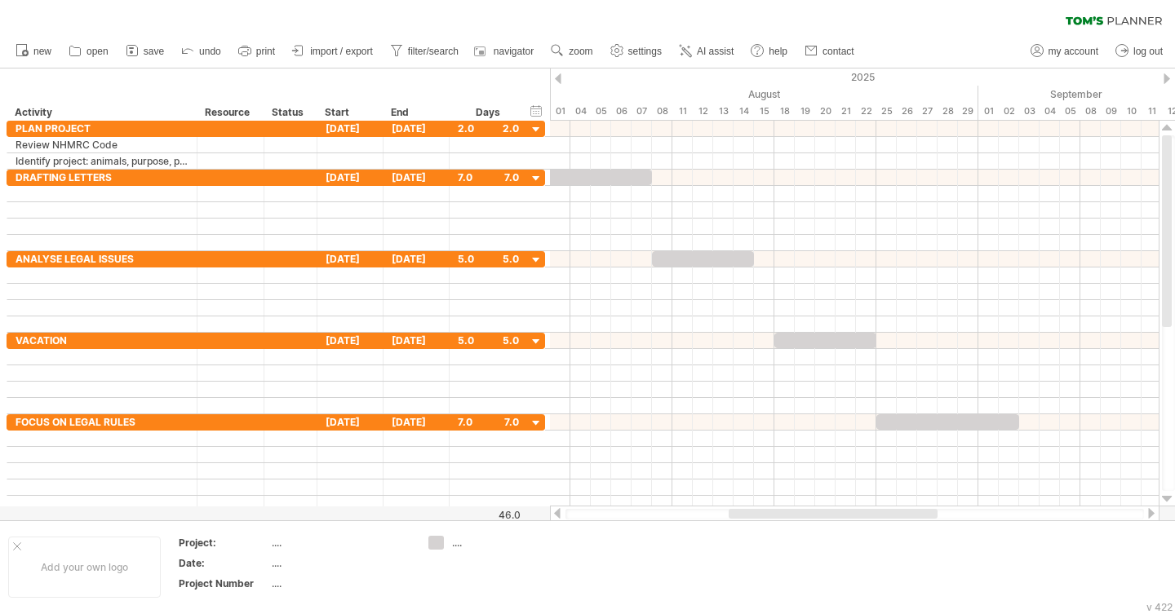
click at [1028, 515] on div at bounding box center [854, 514] width 578 height 11
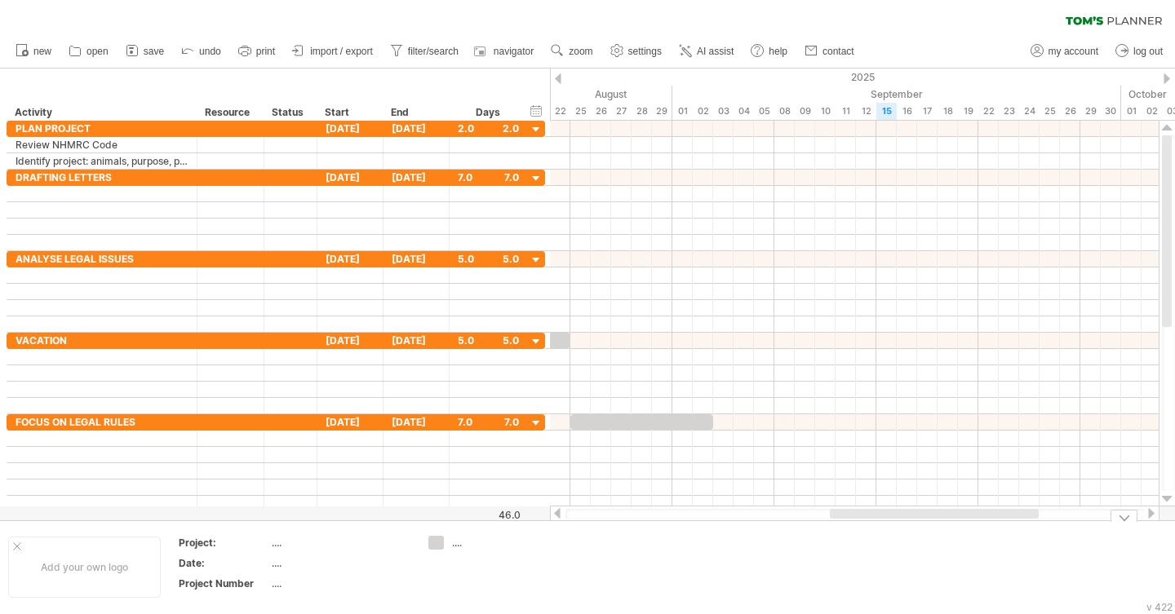
drag, startPoint x: 925, startPoint y: 515, endPoint x: 1043, endPoint y: 516, distance: 118.3
click at [1033, 519] on div at bounding box center [854, 514] width 578 height 11
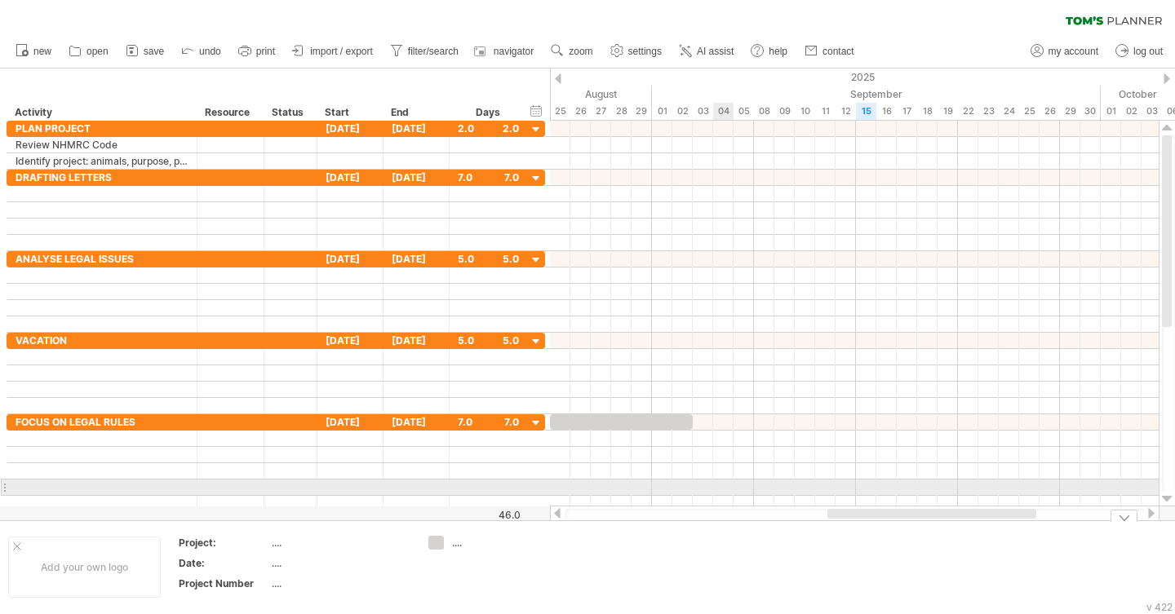
drag, startPoint x: 860, startPoint y: 516, endPoint x: 683, endPoint y: 490, distance: 178.9
click at [683, 490] on div "Trying to reach [DOMAIN_NAME] Connected again... 0% clear filter new" at bounding box center [587, 307] width 1175 height 614
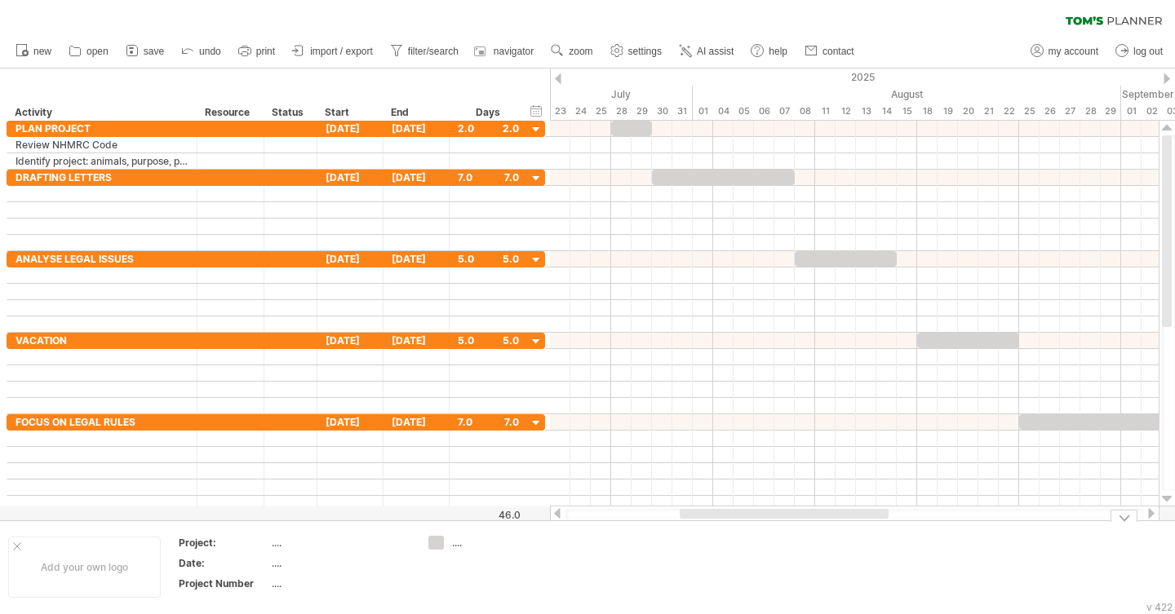
drag, startPoint x: 992, startPoint y: 520, endPoint x: 918, endPoint y: 385, distance: 154.4
click at [803, 524] on div "Trying to reach [DOMAIN_NAME] Connected again... 0% clear filter new" at bounding box center [587, 307] width 1175 height 614
